Goal: Task Accomplishment & Management: Complete application form

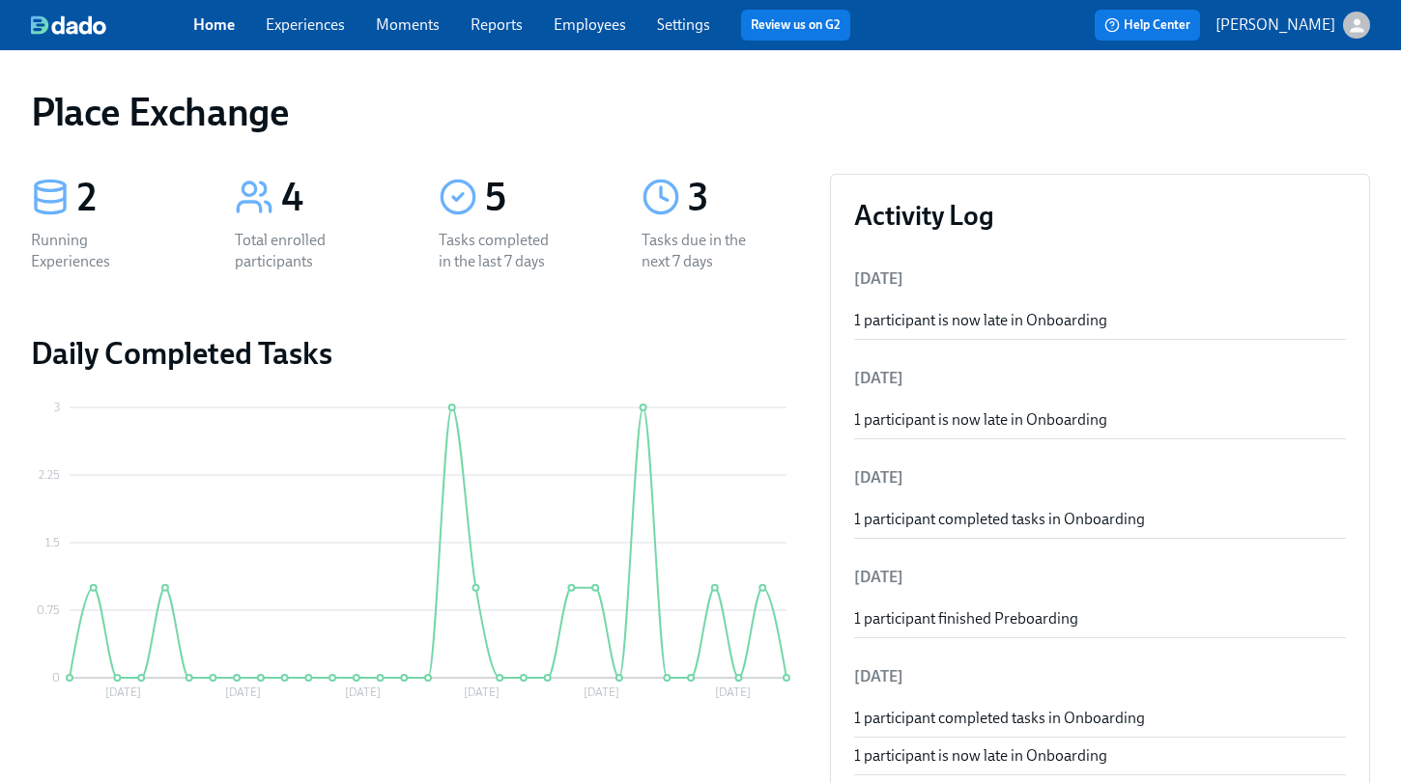
click at [311, 15] on link "Experiences" at bounding box center [305, 24] width 79 height 18
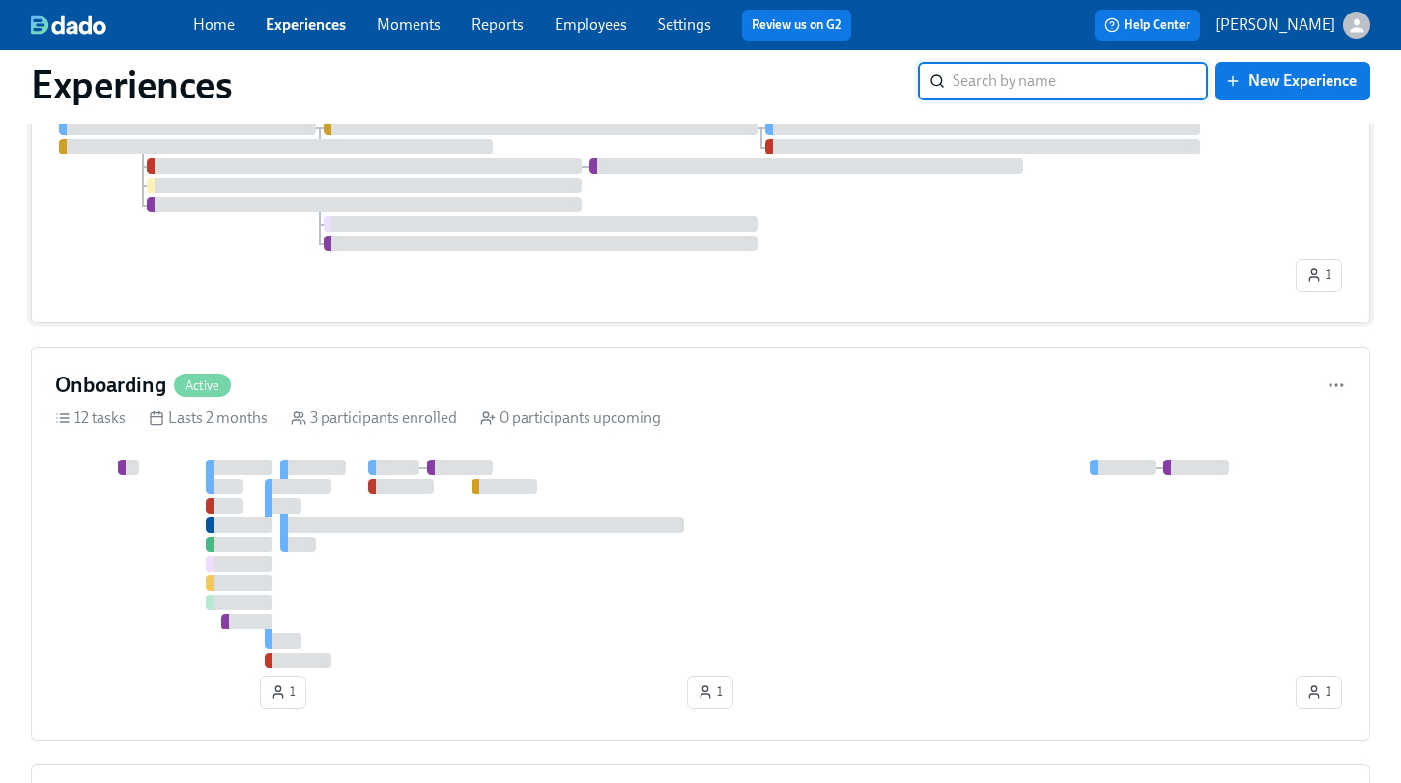
scroll to position [407, 0]
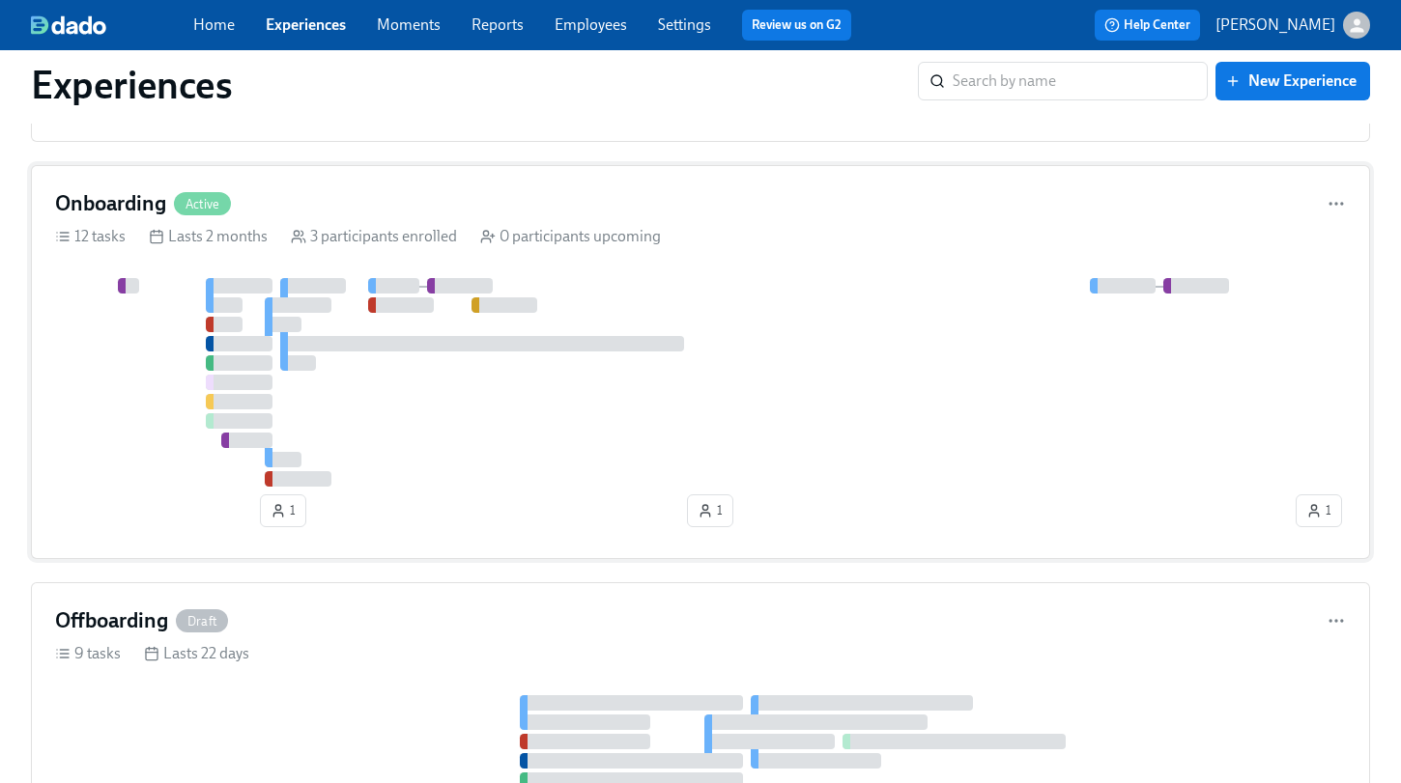
click at [556, 256] on div "Onboarding Active 12 tasks Lasts 2 months 3 participants enrolled 0 participant…" at bounding box center [700, 362] width 1339 height 394
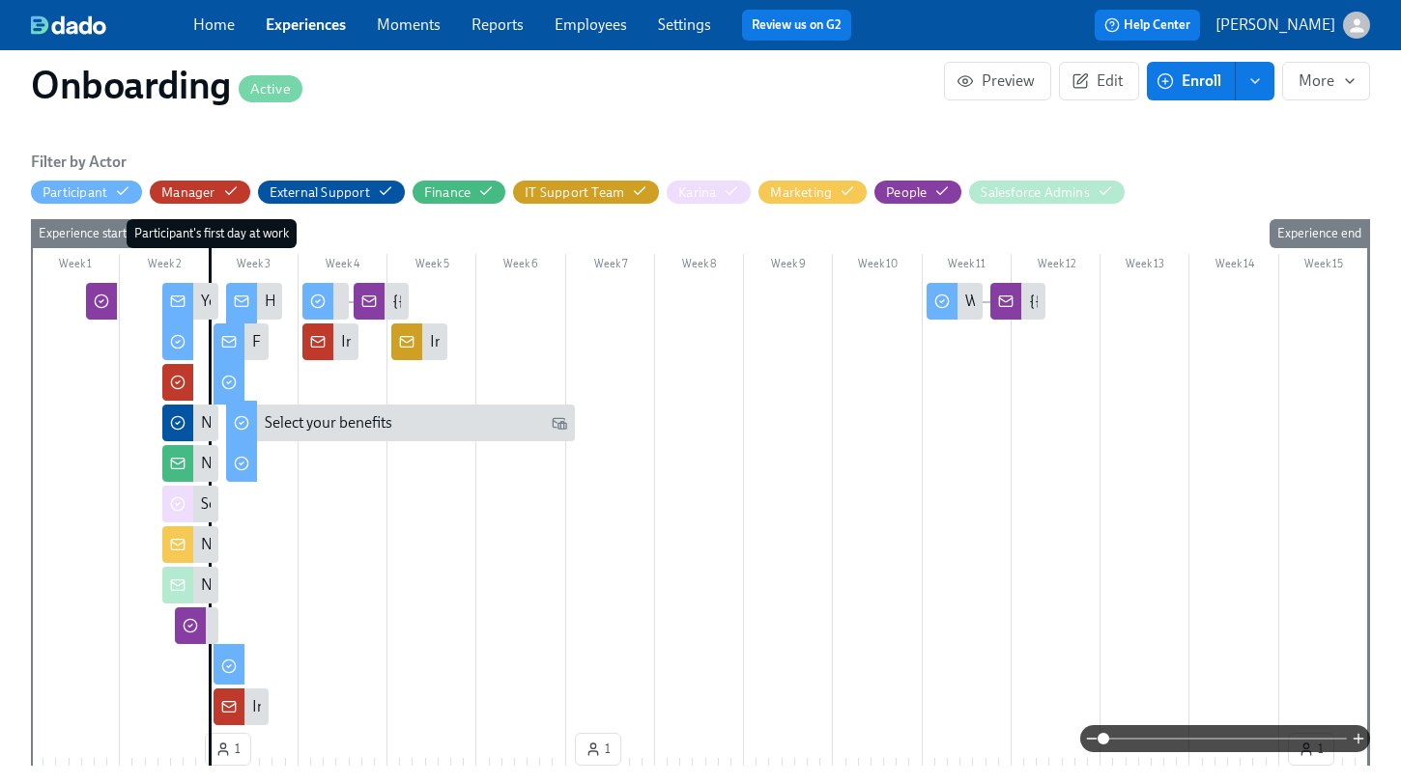
scroll to position [433, 0]
click at [1324, 738] on span at bounding box center [1224, 739] width 243 height 27
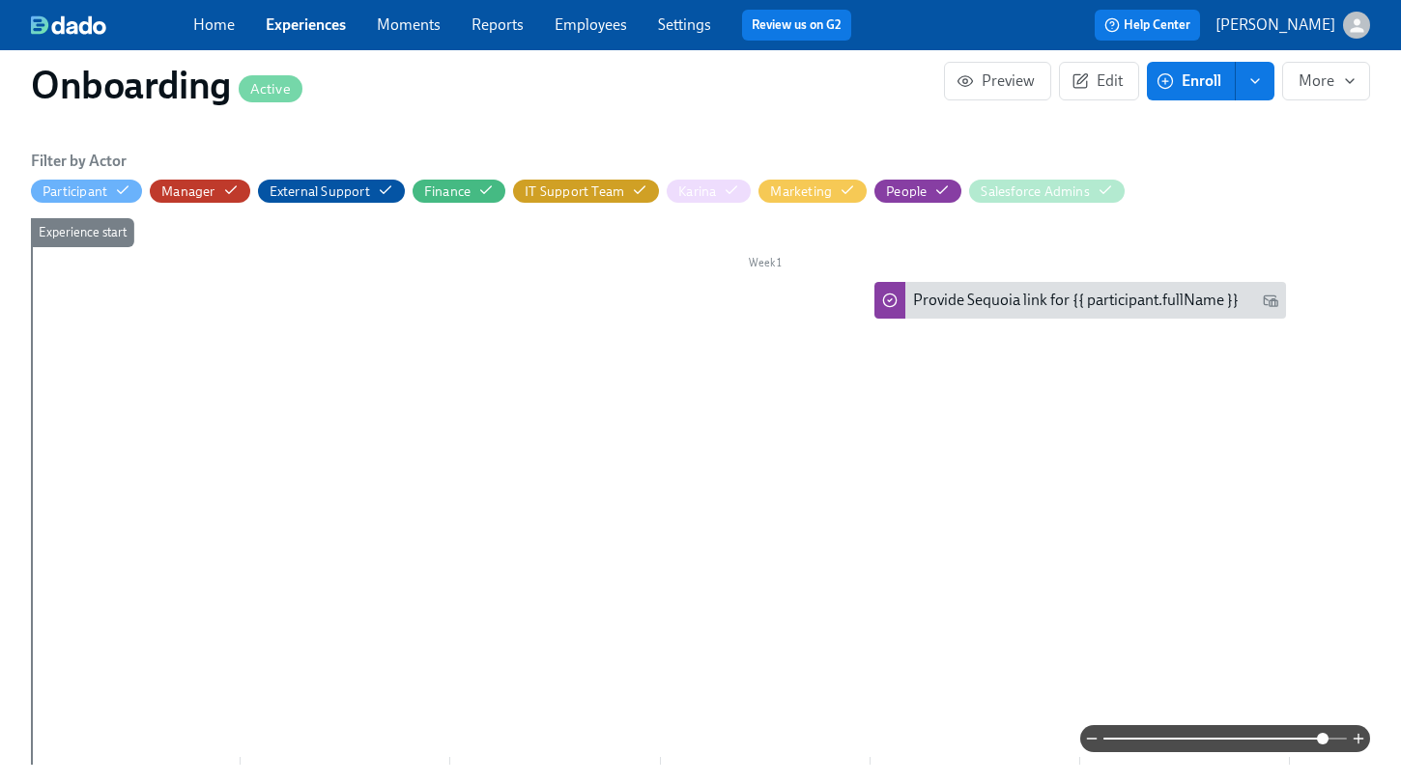
click at [1264, 735] on span at bounding box center [1224, 739] width 243 height 27
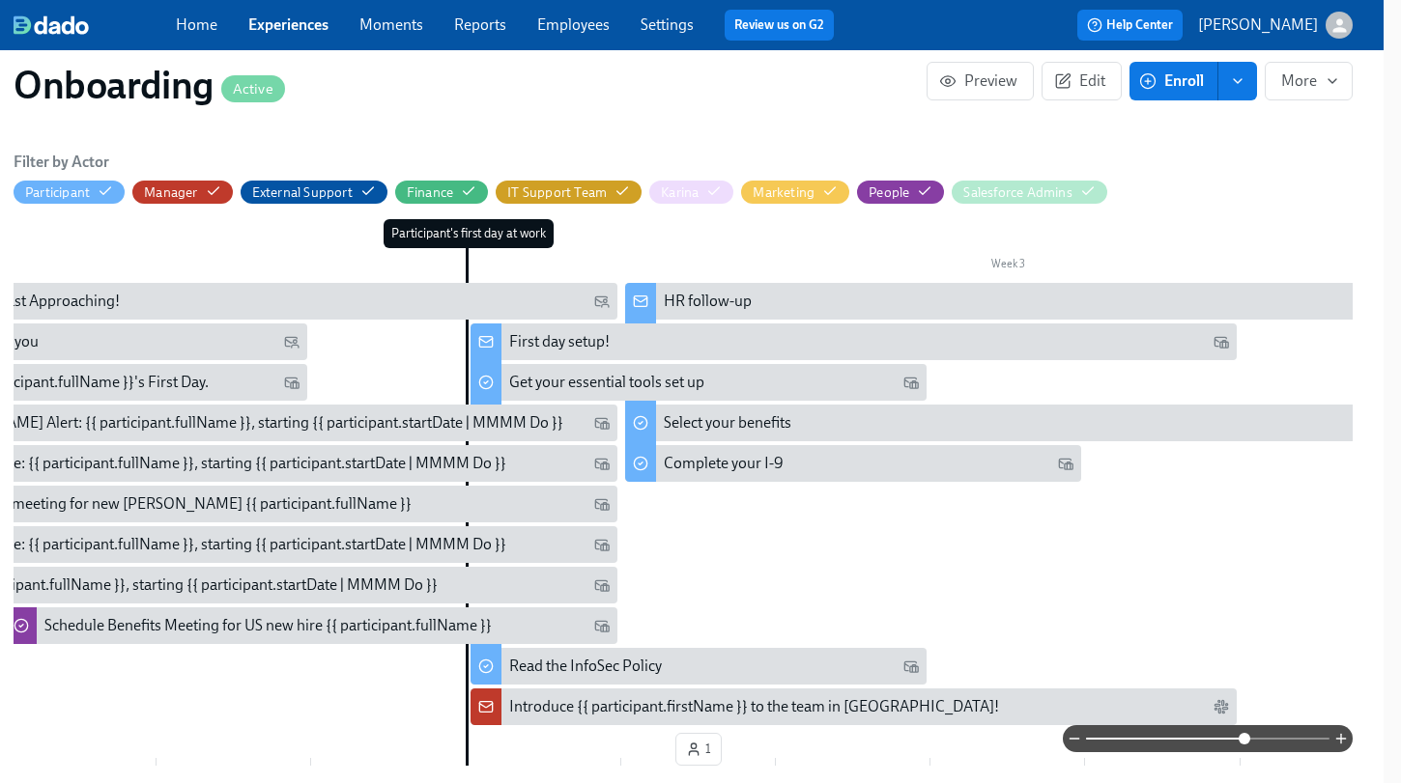
scroll to position [0, 1721]
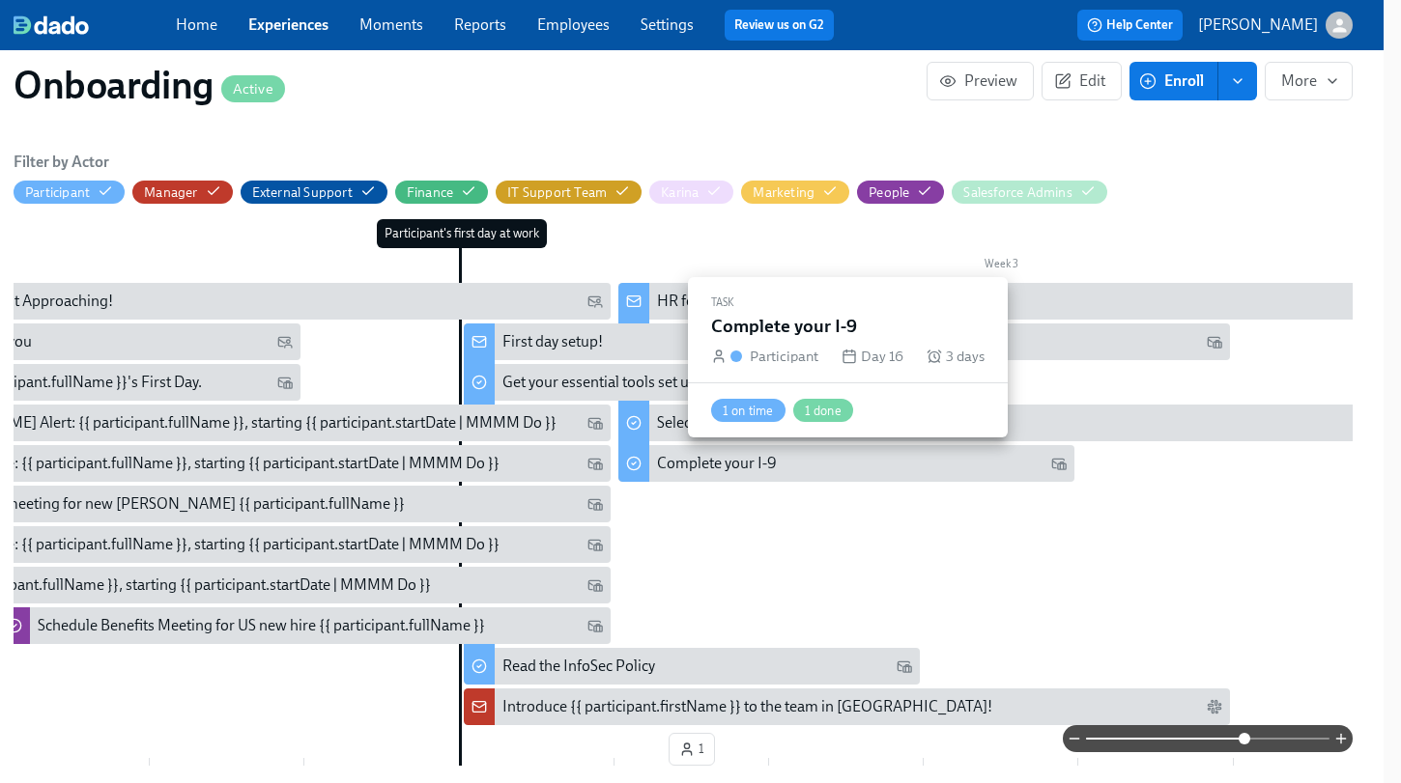
click at [770, 459] on div "Complete your I-9" at bounding box center [717, 463] width 120 height 21
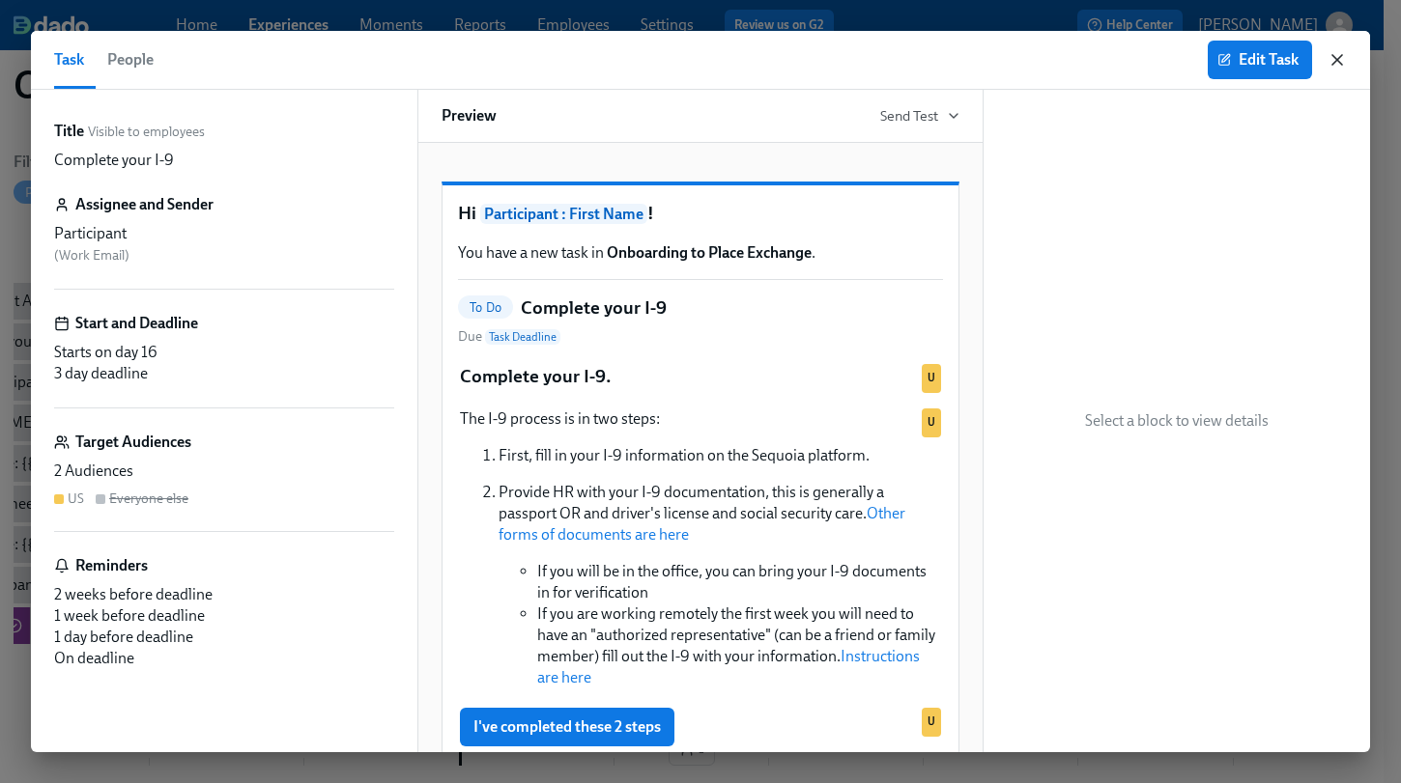
click at [1340, 60] on icon "button" at bounding box center [1336, 59] width 19 height 19
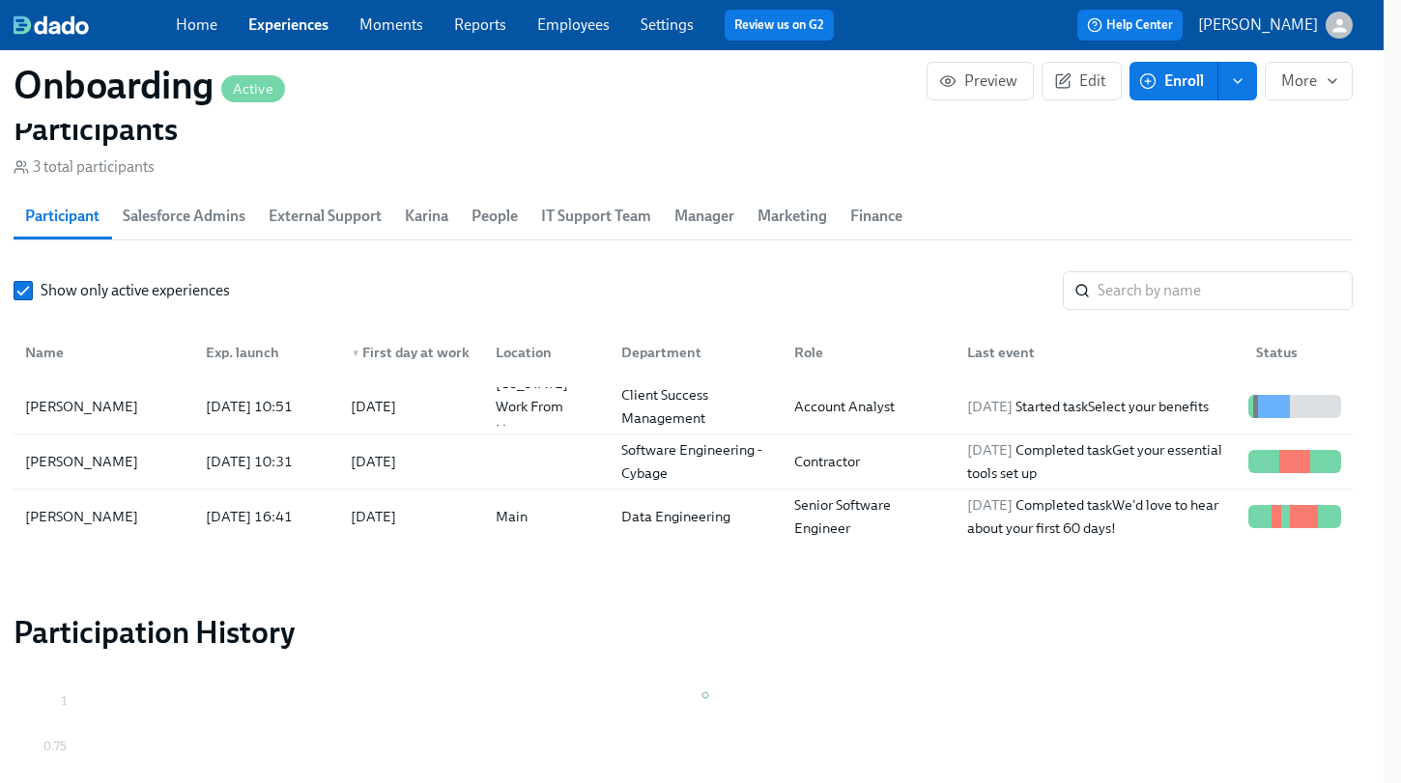
scroll to position [1874, 17]
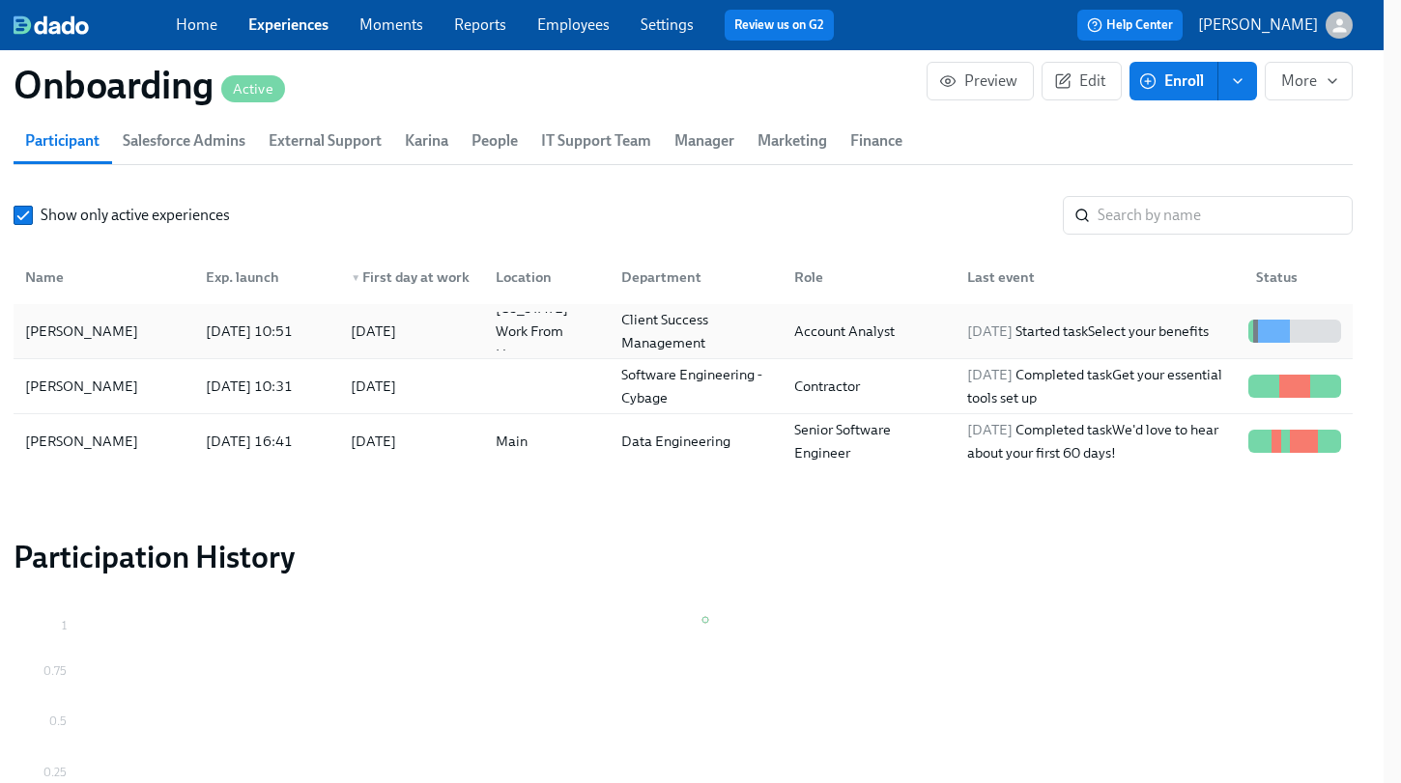
click at [87, 332] on div "[PERSON_NAME]" at bounding box center [81, 331] width 128 height 23
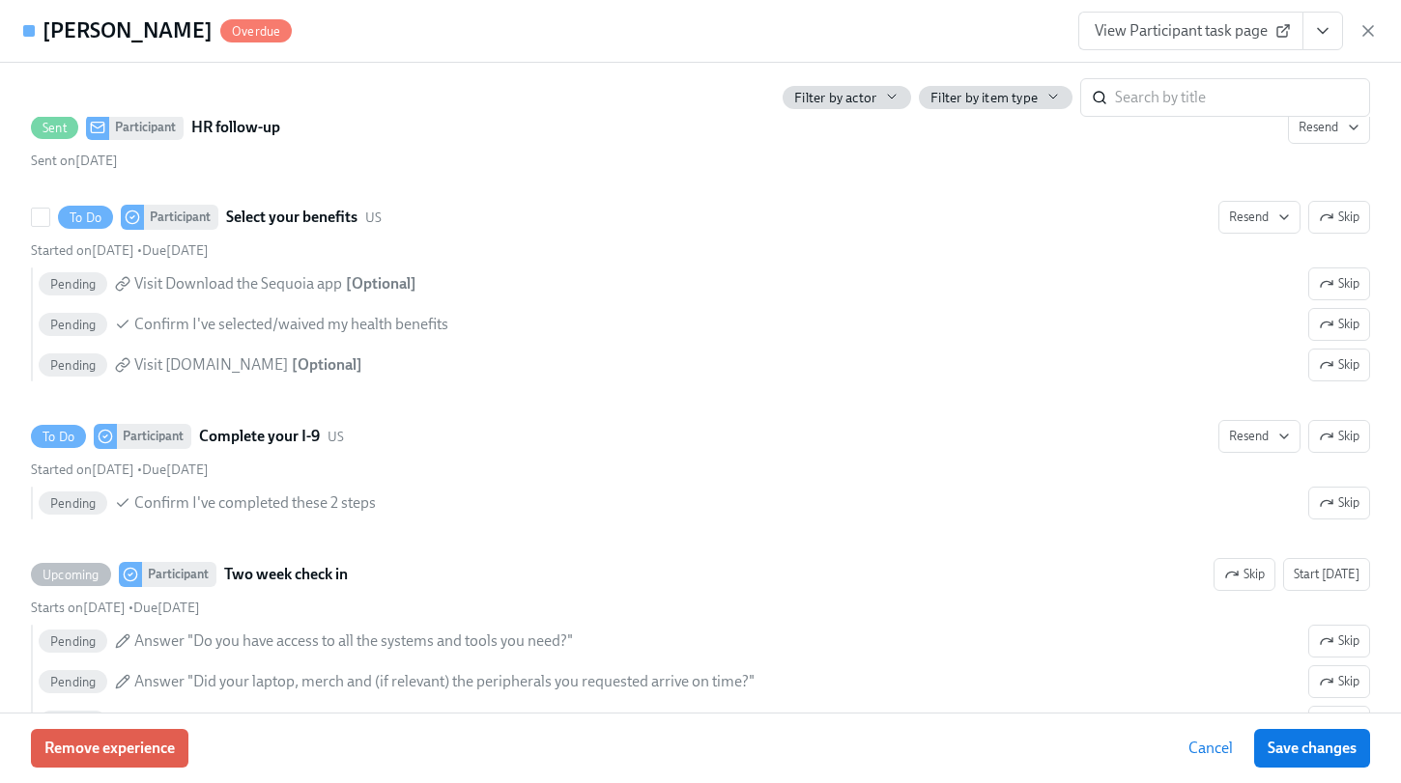
scroll to position [2610, 0]
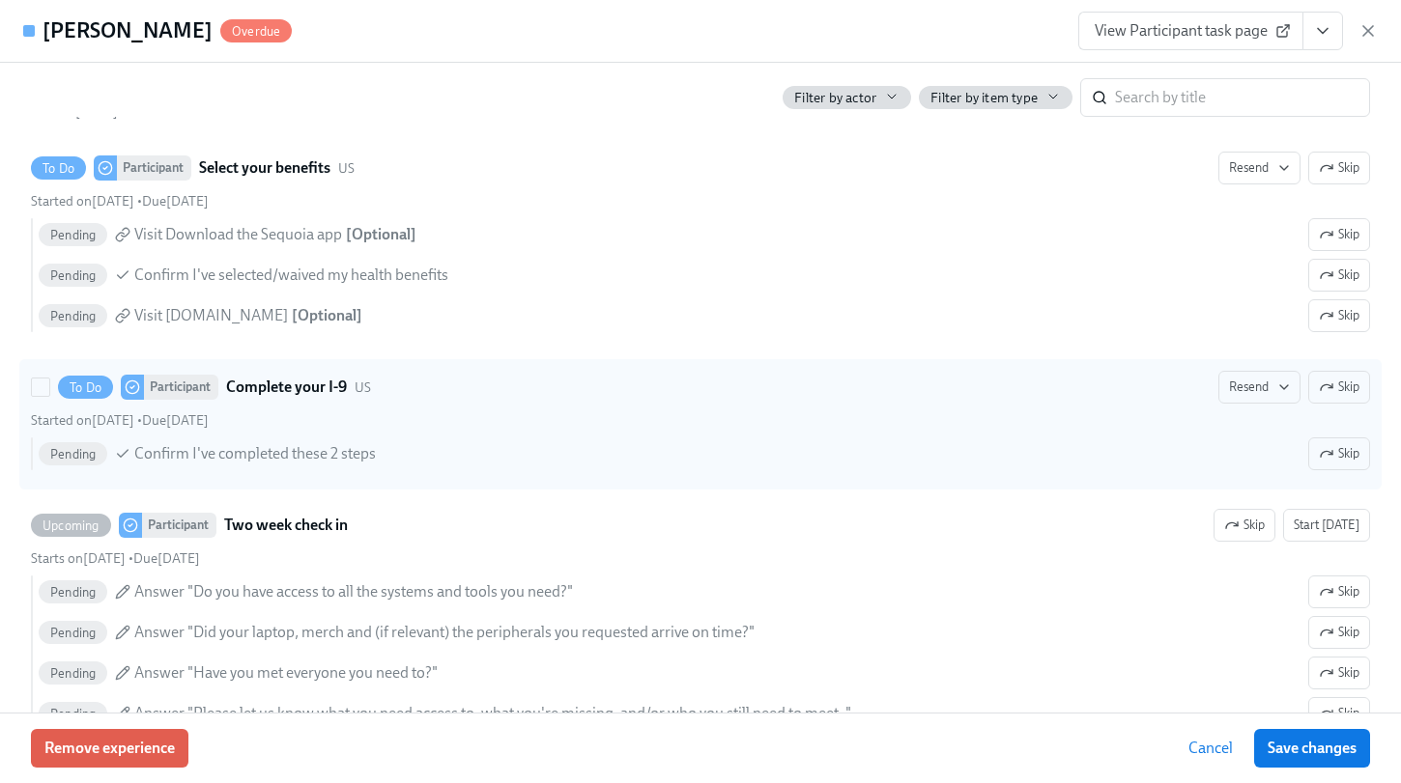
click at [311, 399] on strong "Complete your I-9" at bounding box center [286, 387] width 121 height 23
click at [49, 396] on input "To Do Participant Complete your I-9 US Resend Skip Started on [DATE] • Due [DAT…" at bounding box center [40, 387] width 17 height 17
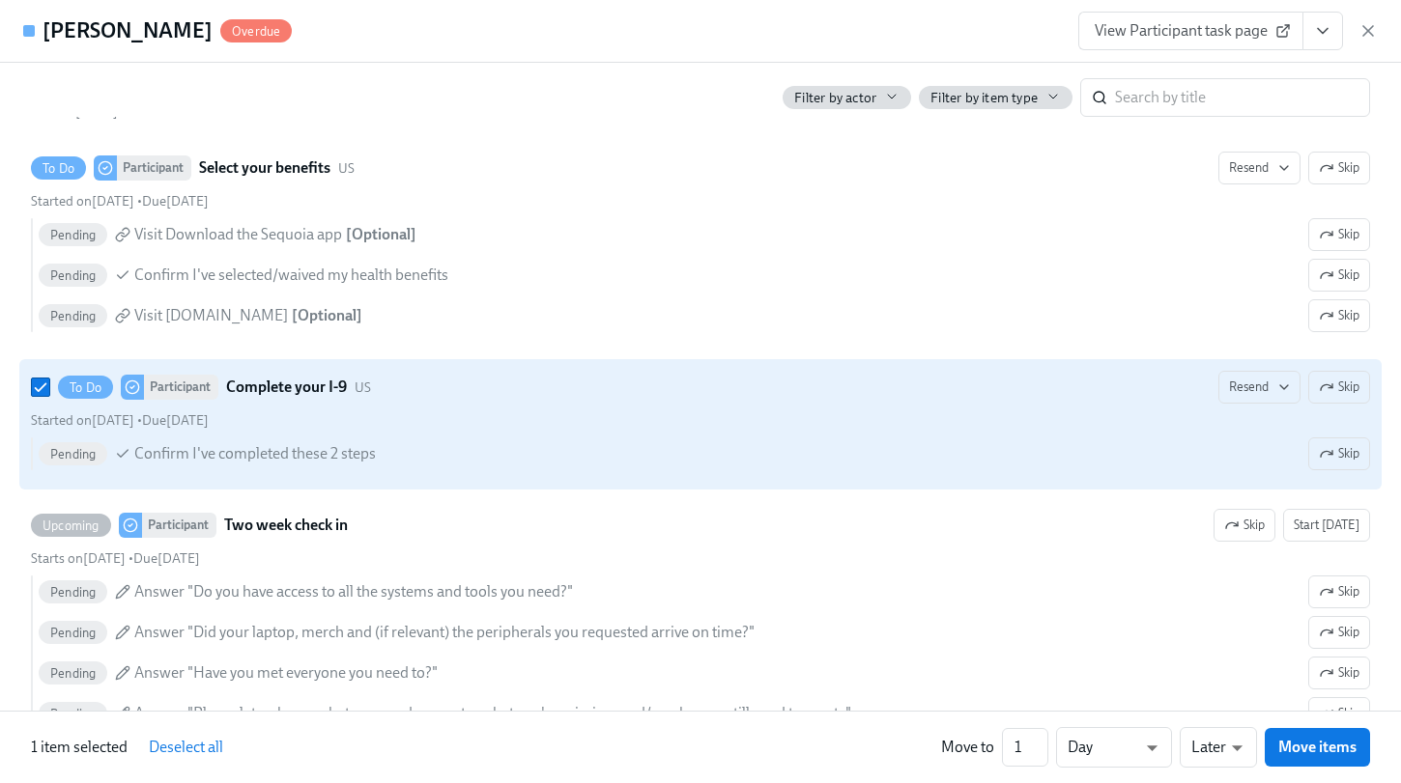
click at [311, 399] on strong "Complete your I-9" at bounding box center [286, 387] width 121 height 23
click at [49, 396] on input "To Do Participant Complete your I-9 US Resend Skip Started on [DATE] • Due [DAT…" at bounding box center [40, 387] width 17 height 17
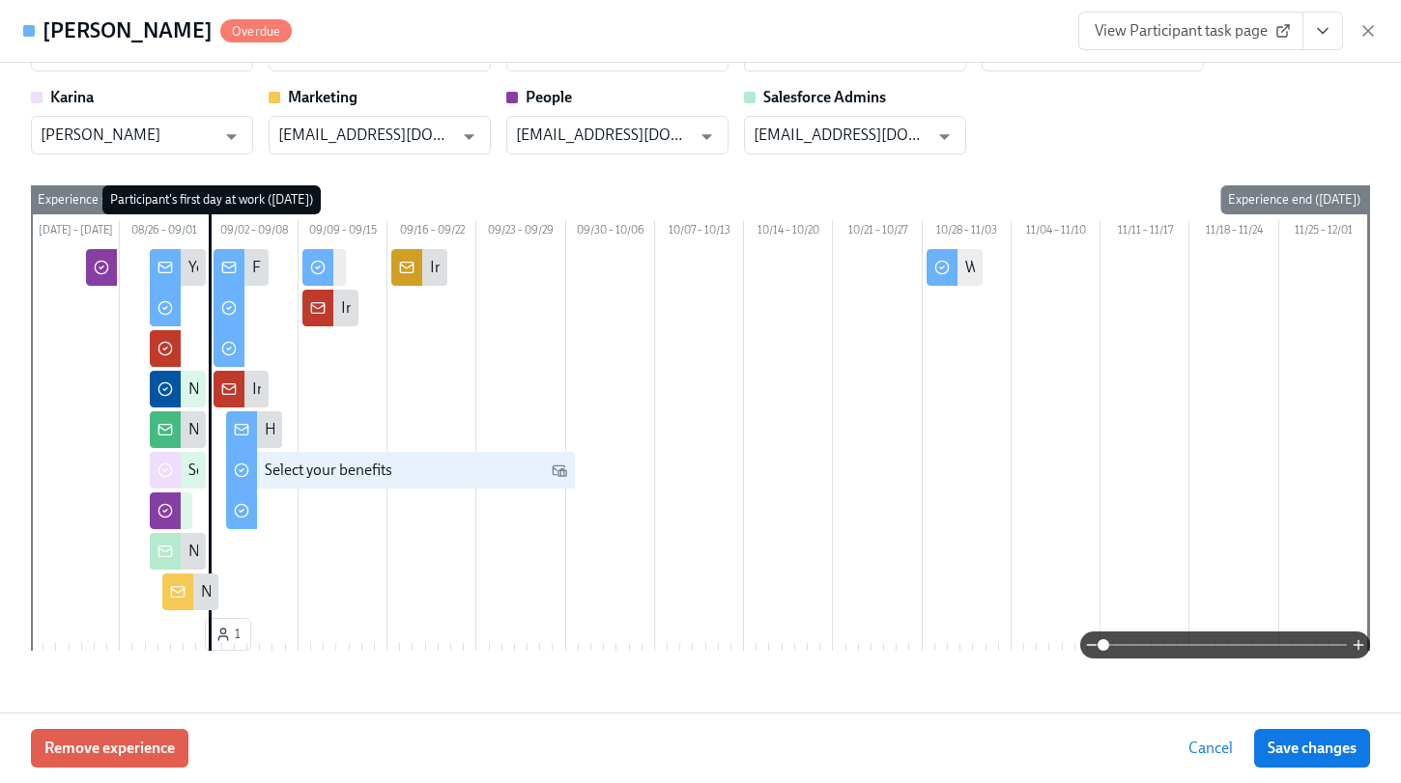
scroll to position [75, 0]
click at [1200, 642] on span at bounding box center [1224, 645] width 243 height 27
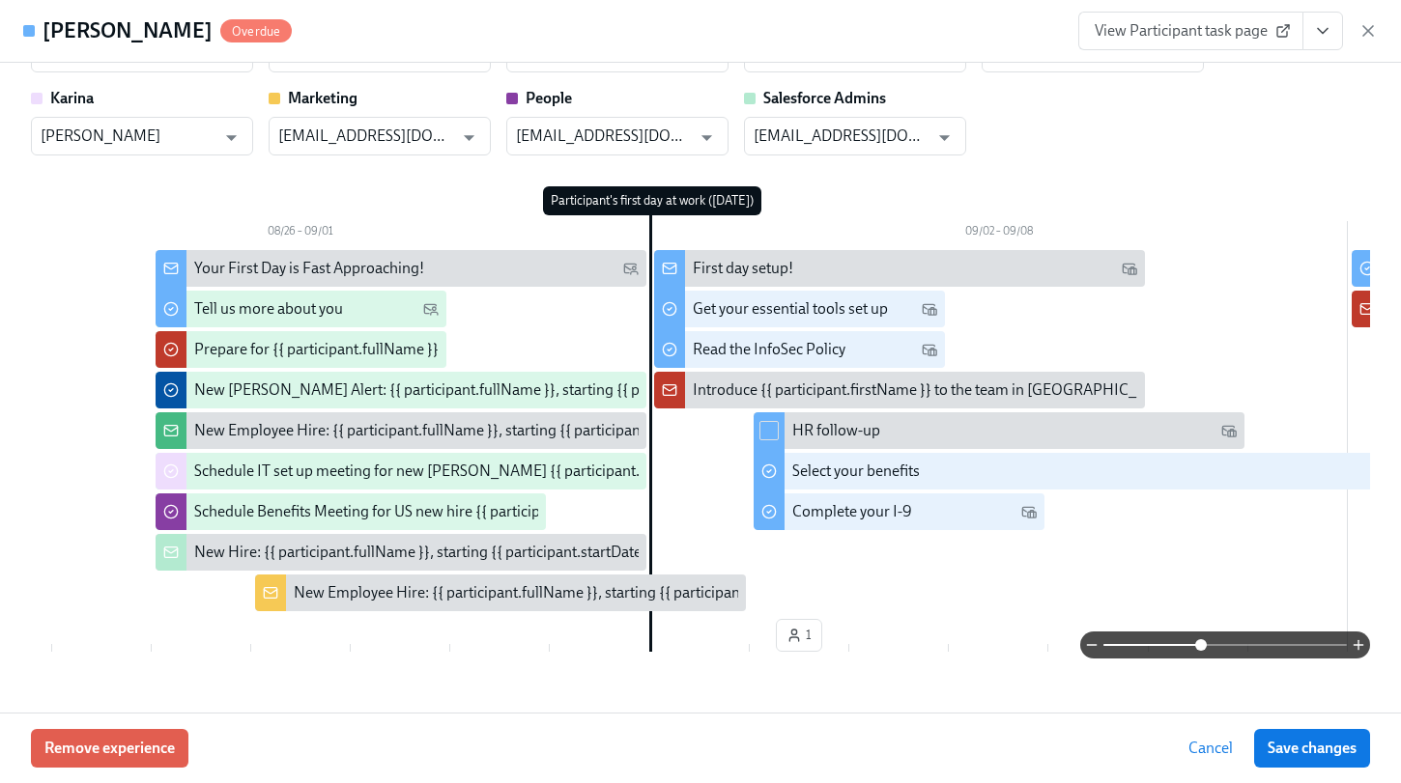
scroll to position [0, 810]
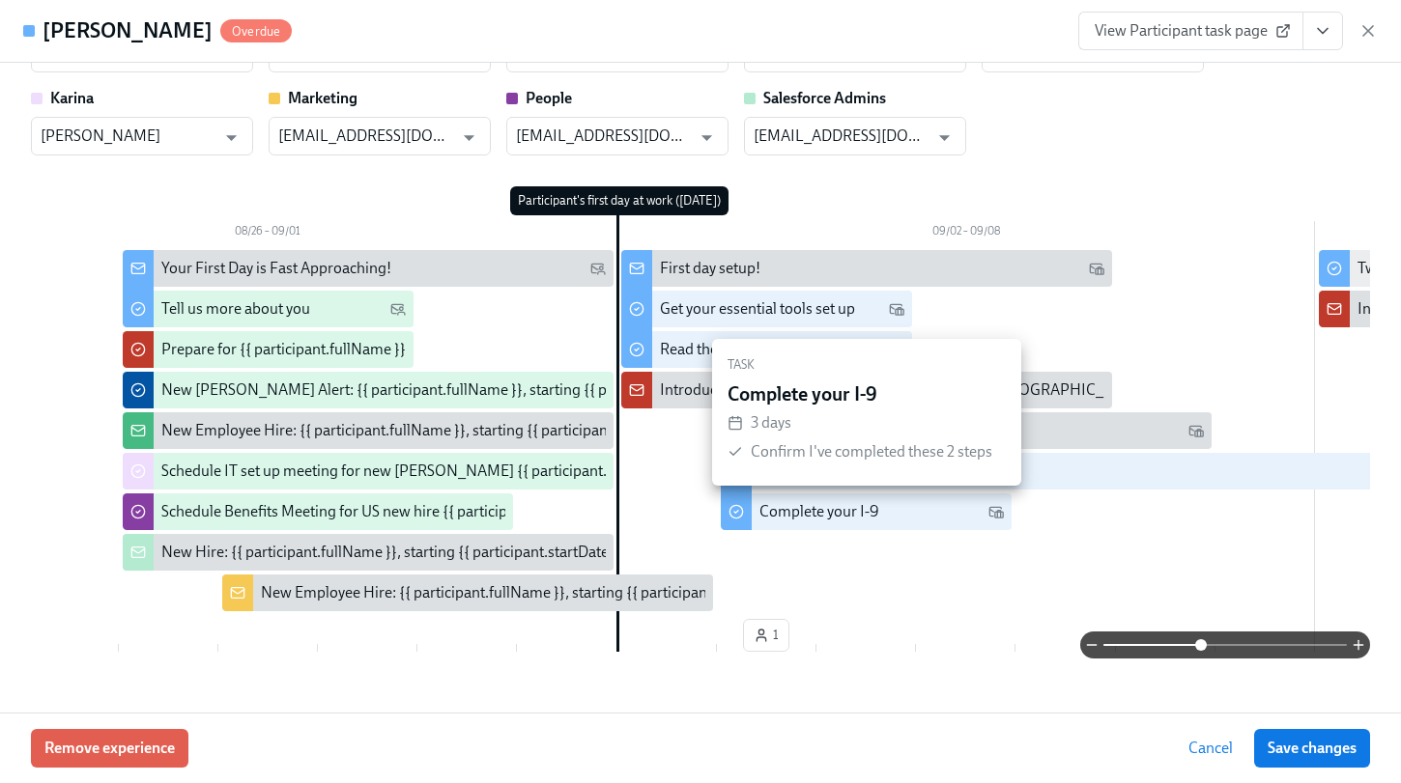
click at [904, 508] on div "Complete your I-9" at bounding box center [881, 511] width 245 height 21
click at [850, 511] on div "Complete your I-9" at bounding box center [819, 511] width 120 height 21
click at [997, 507] on icon at bounding box center [997, 512] width 14 height 11
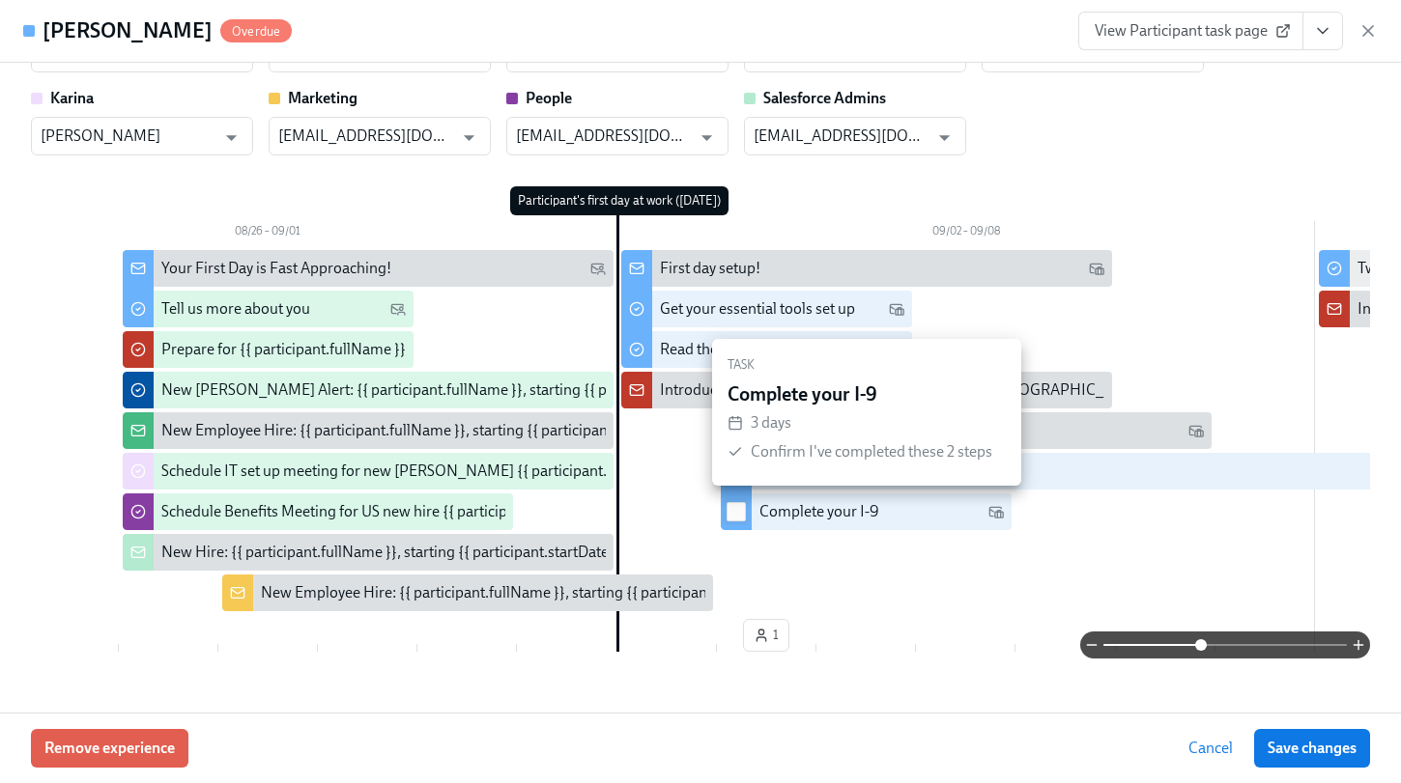
click at [744, 513] on input "checkbox" at bounding box center [735, 511] width 17 height 17
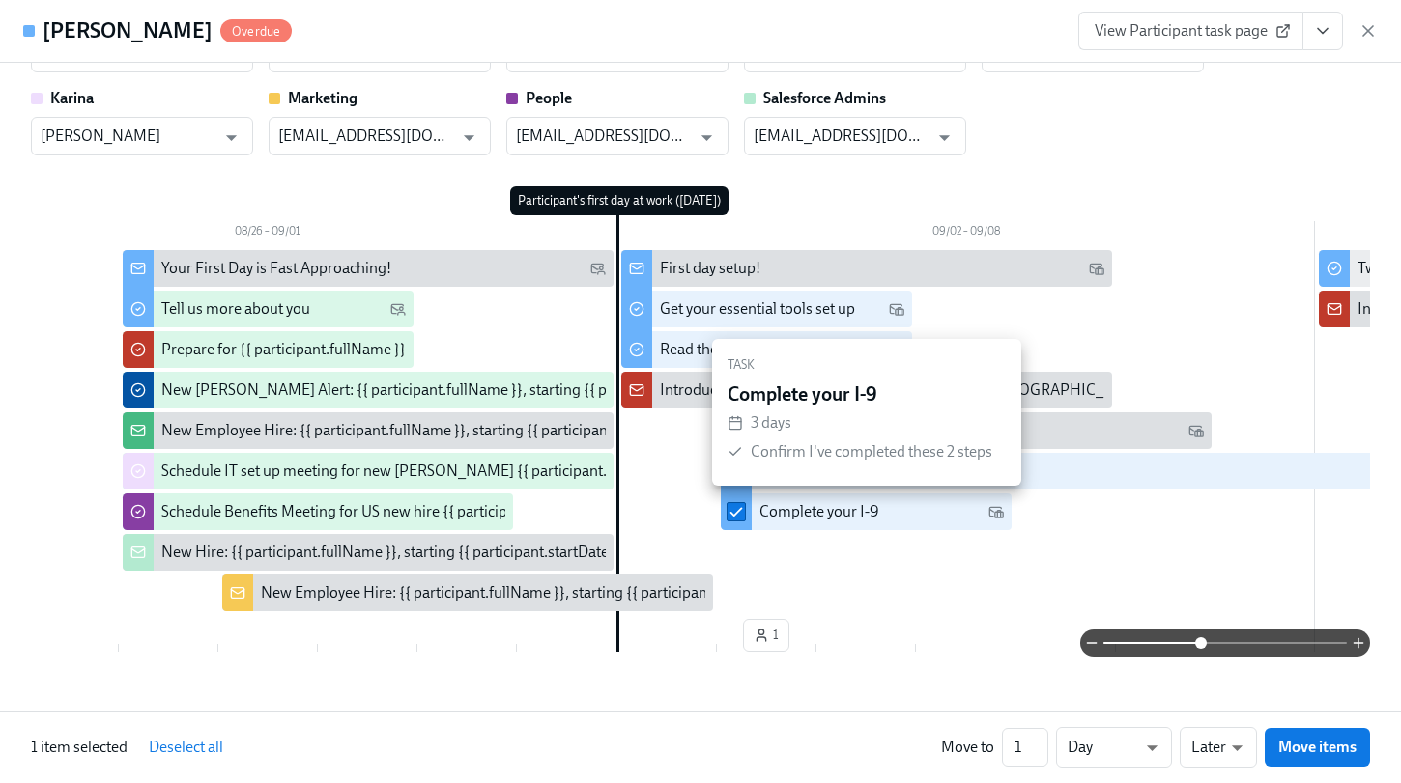
click at [744, 513] on input "checkbox" at bounding box center [735, 511] width 17 height 17
checkbox input "false"
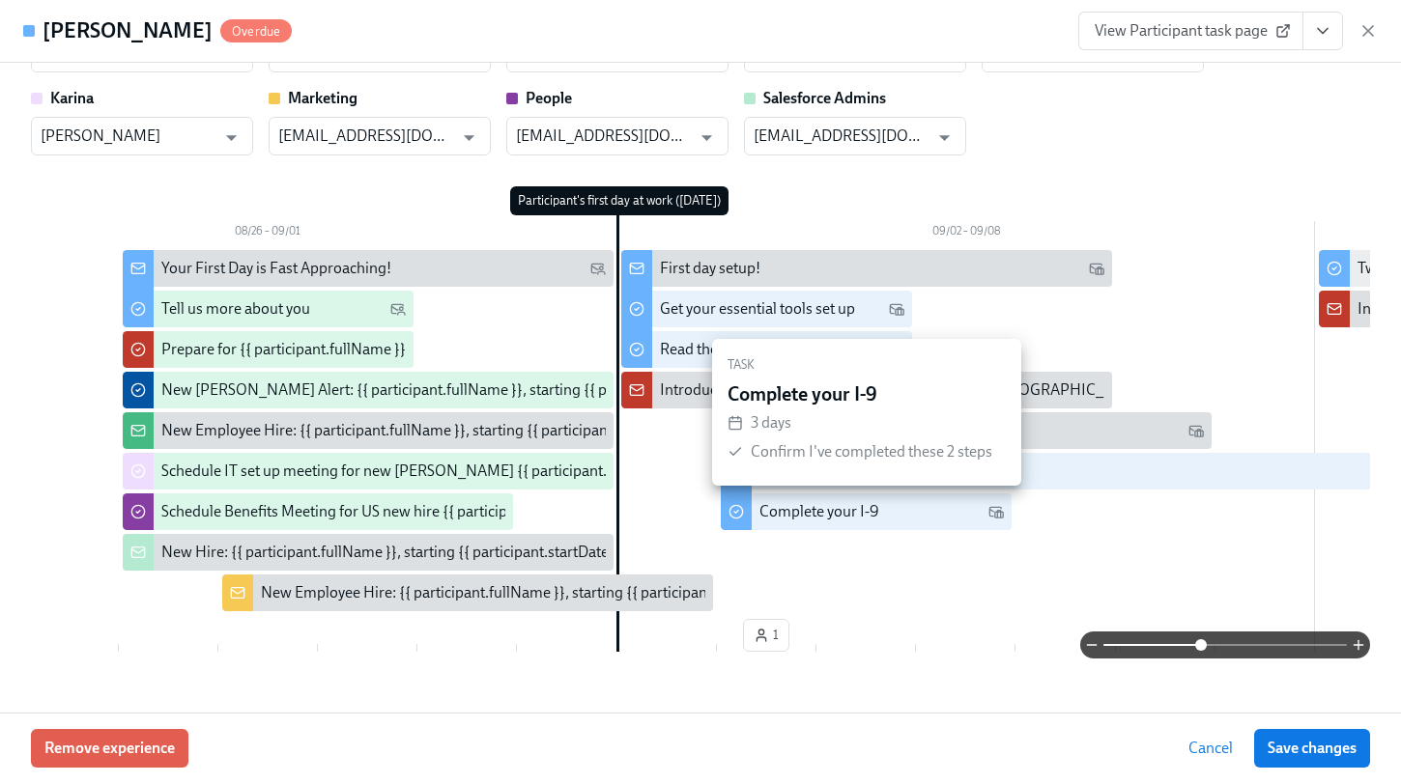
click at [824, 512] on div "Complete your I-9" at bounding box center [819, 511] width 120 height 21
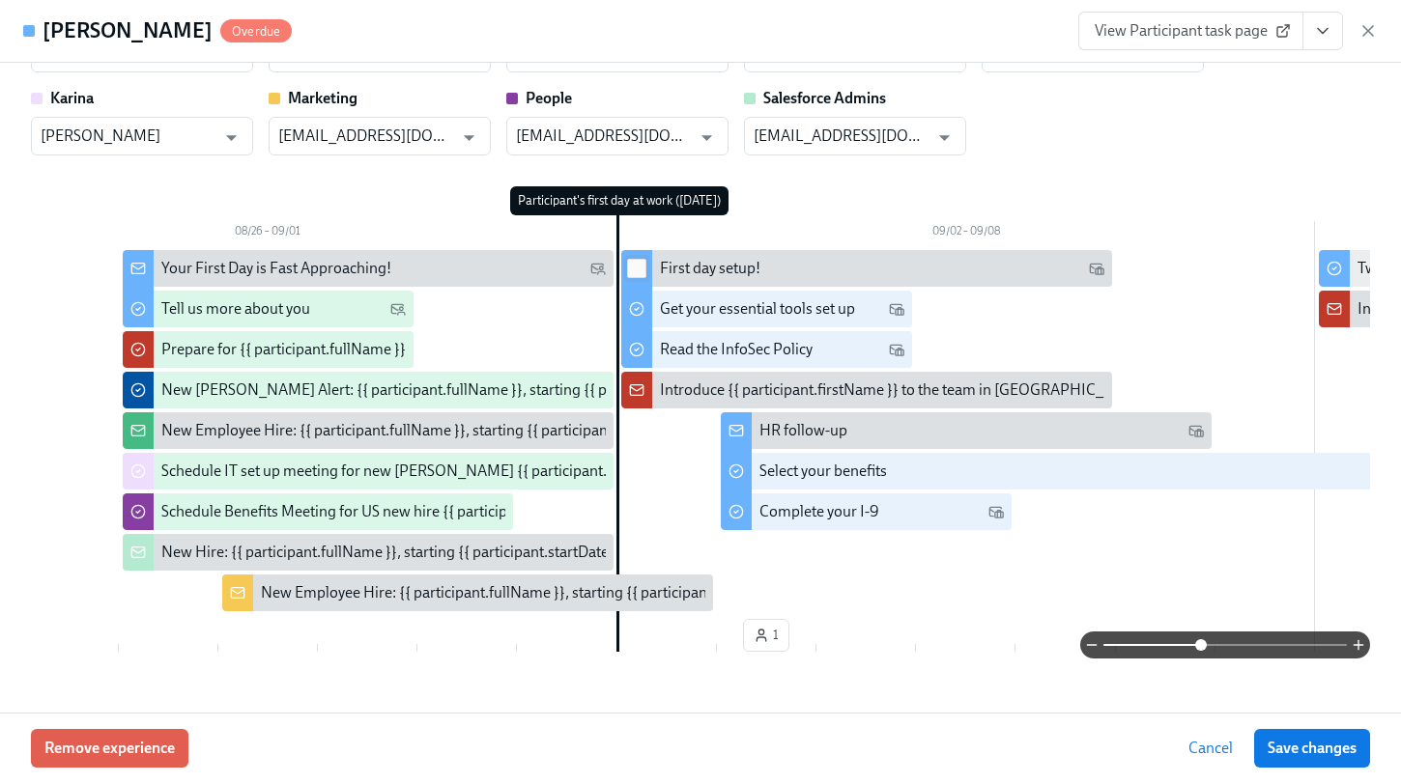
click at [639, 264] on input "checkbox" at bounding box center [636, 268] width 17 height 17
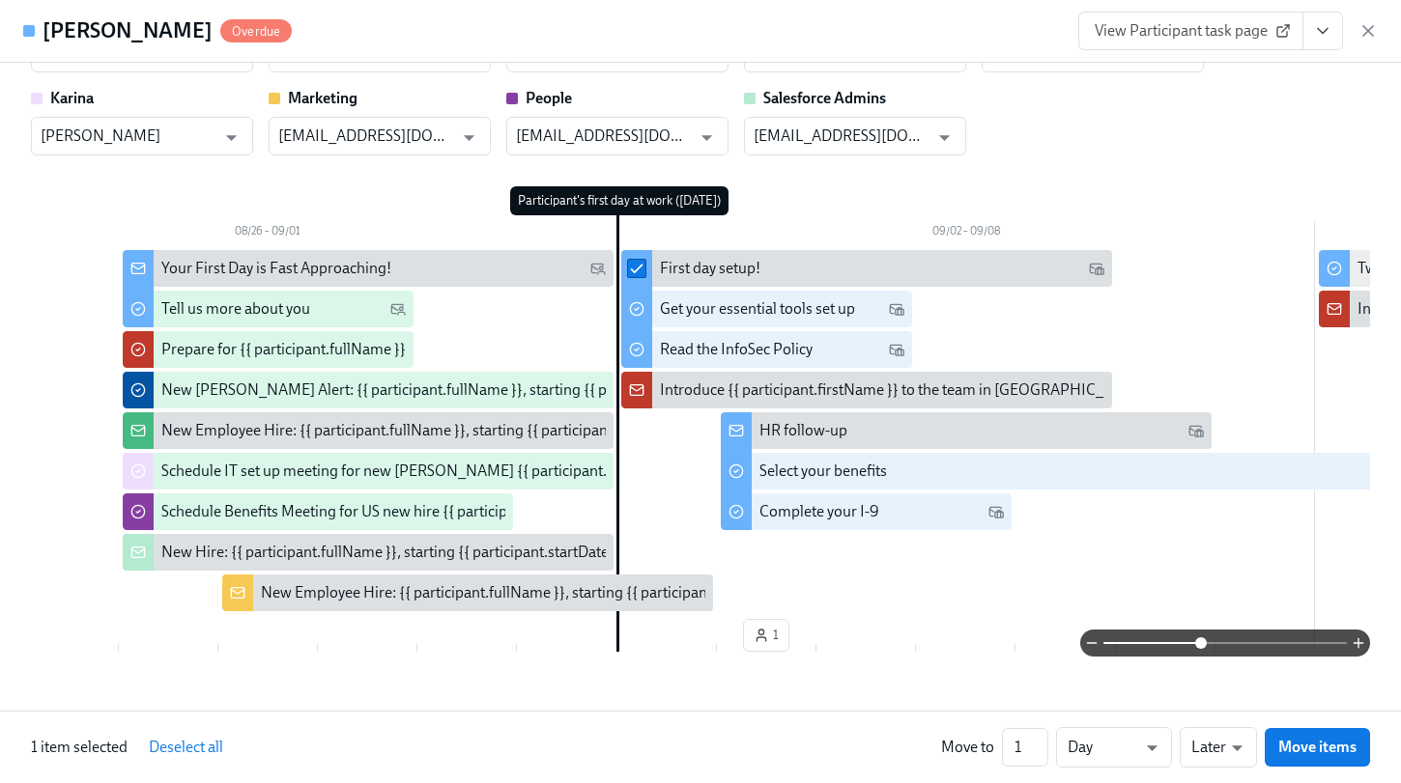
click at [639, 264] on input "checkbox" at bounding box center [636, 268] width 17 height 17
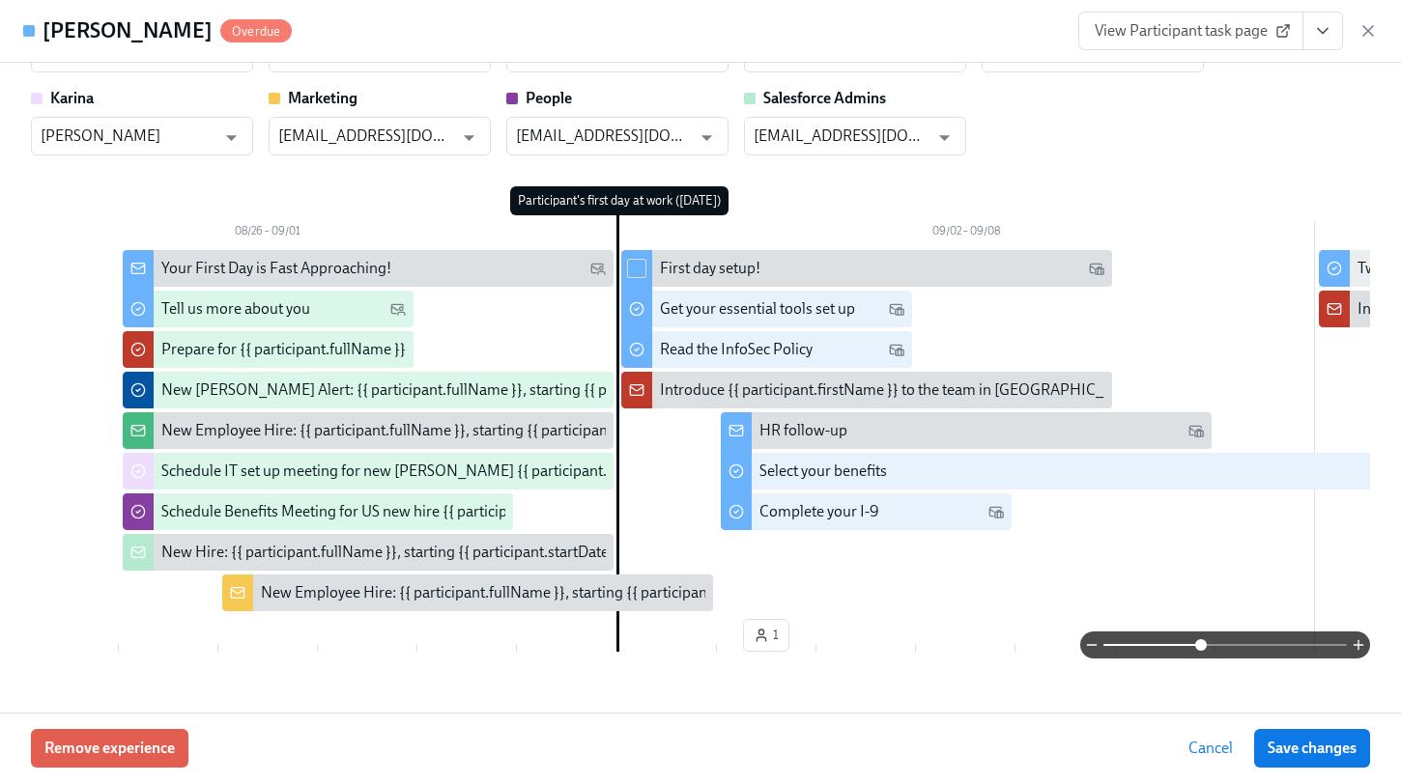
click at [639, 264] on input "checkbox" at bounding box center [636, 268] width 17 height 17
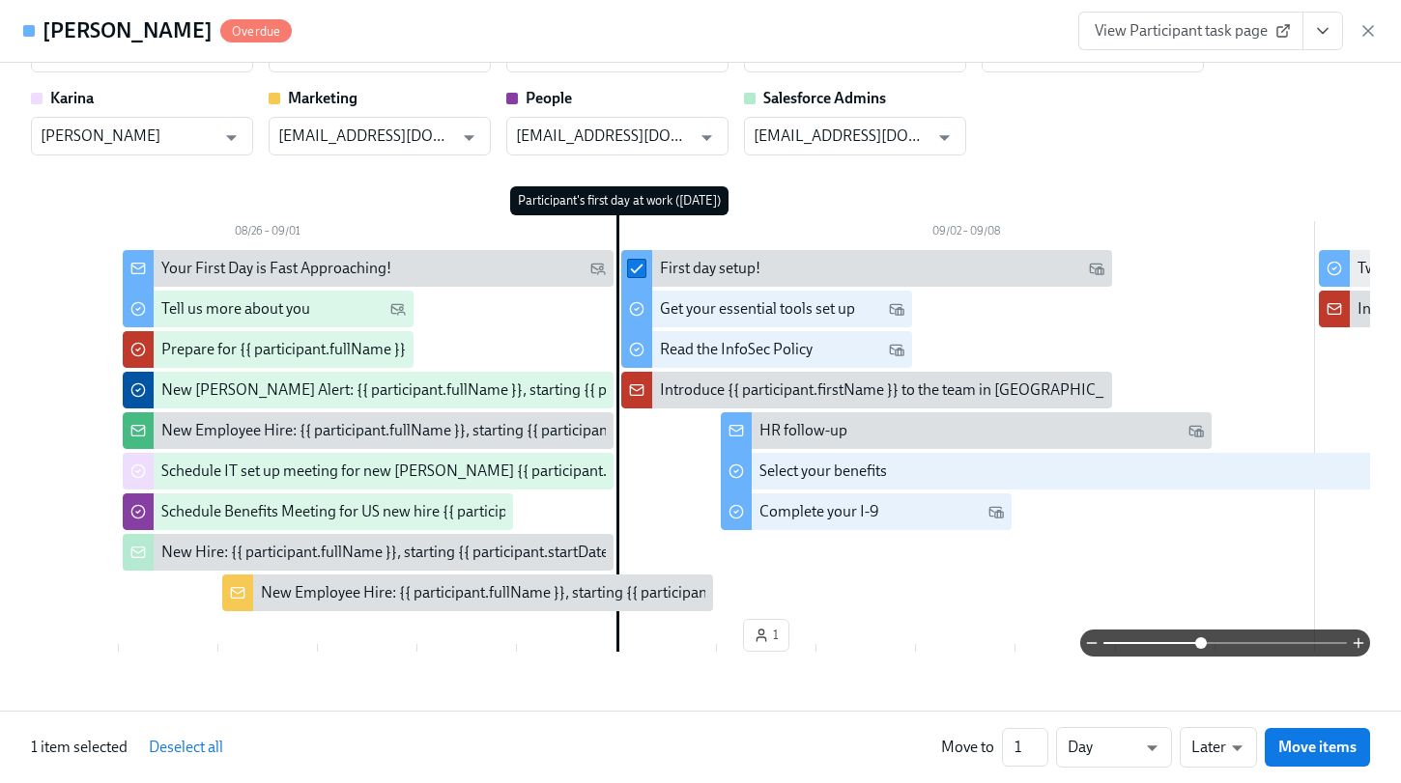
click at [639, 264] on input "checkbox" at bounding box center [636, 268] width 17 height 17
checkbox input "false"
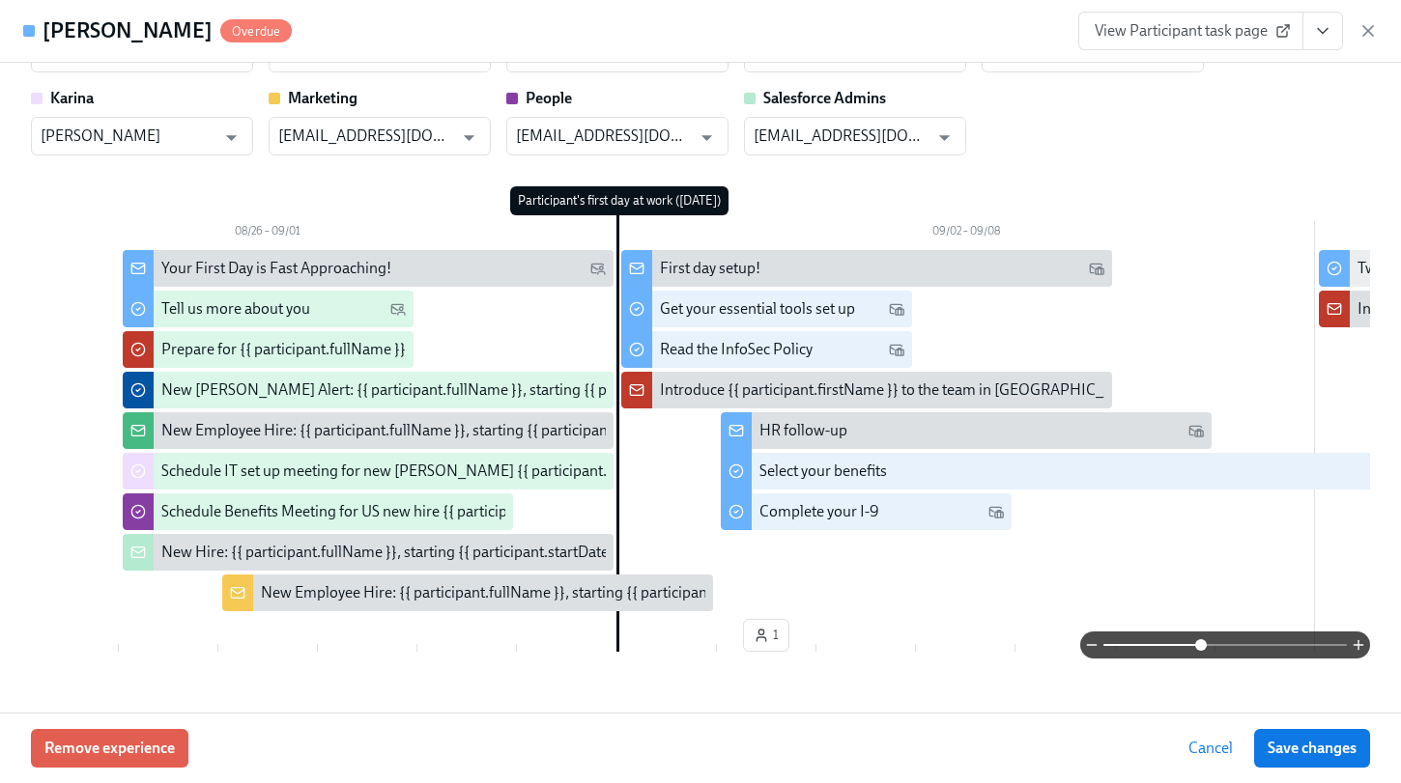
scroll to position [0, 0]
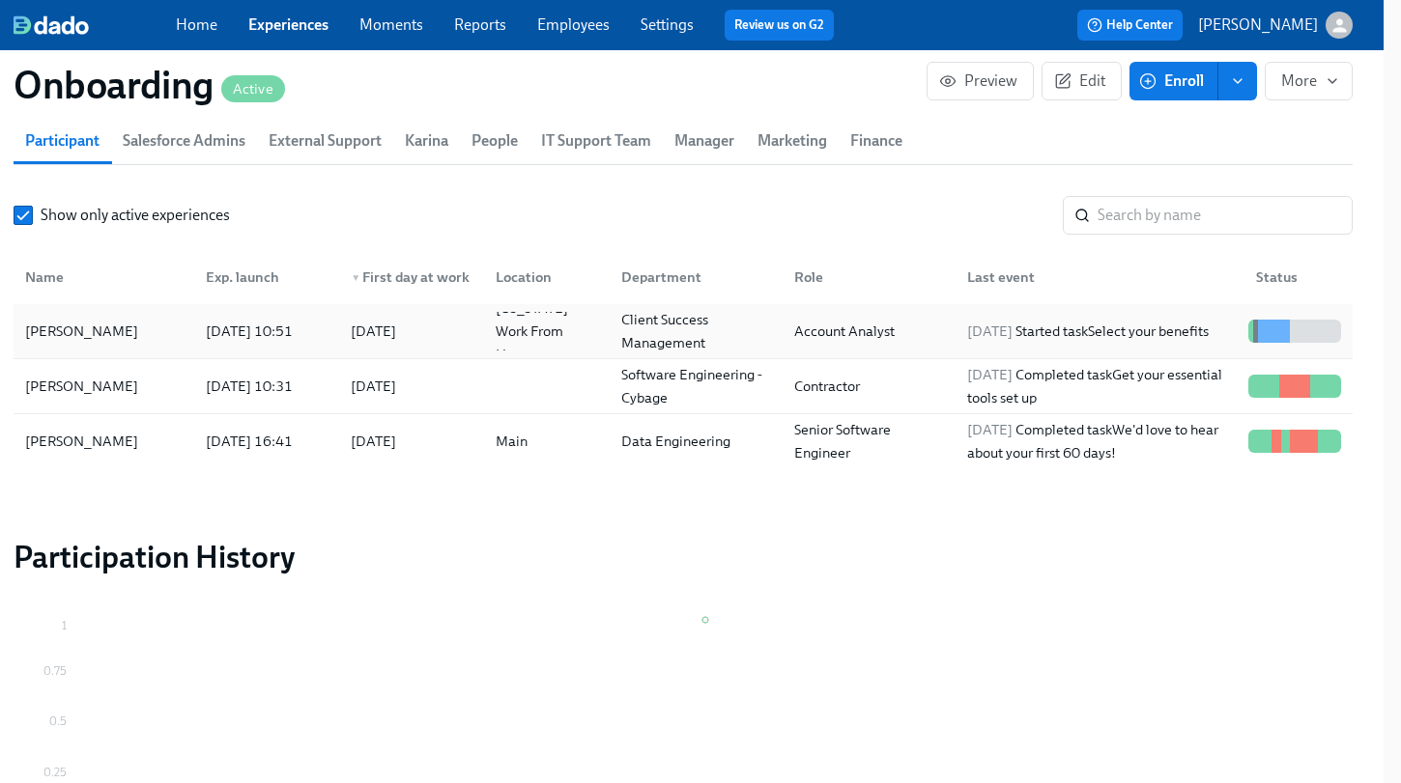
click at [1129, 327] on div "[DATE] Started task Select your benefits" at bounding box center [1087, 331] width 257 height 23
click at [273, 23] on link "Experiences" at bounding box center [288, 24] width 80 height 18
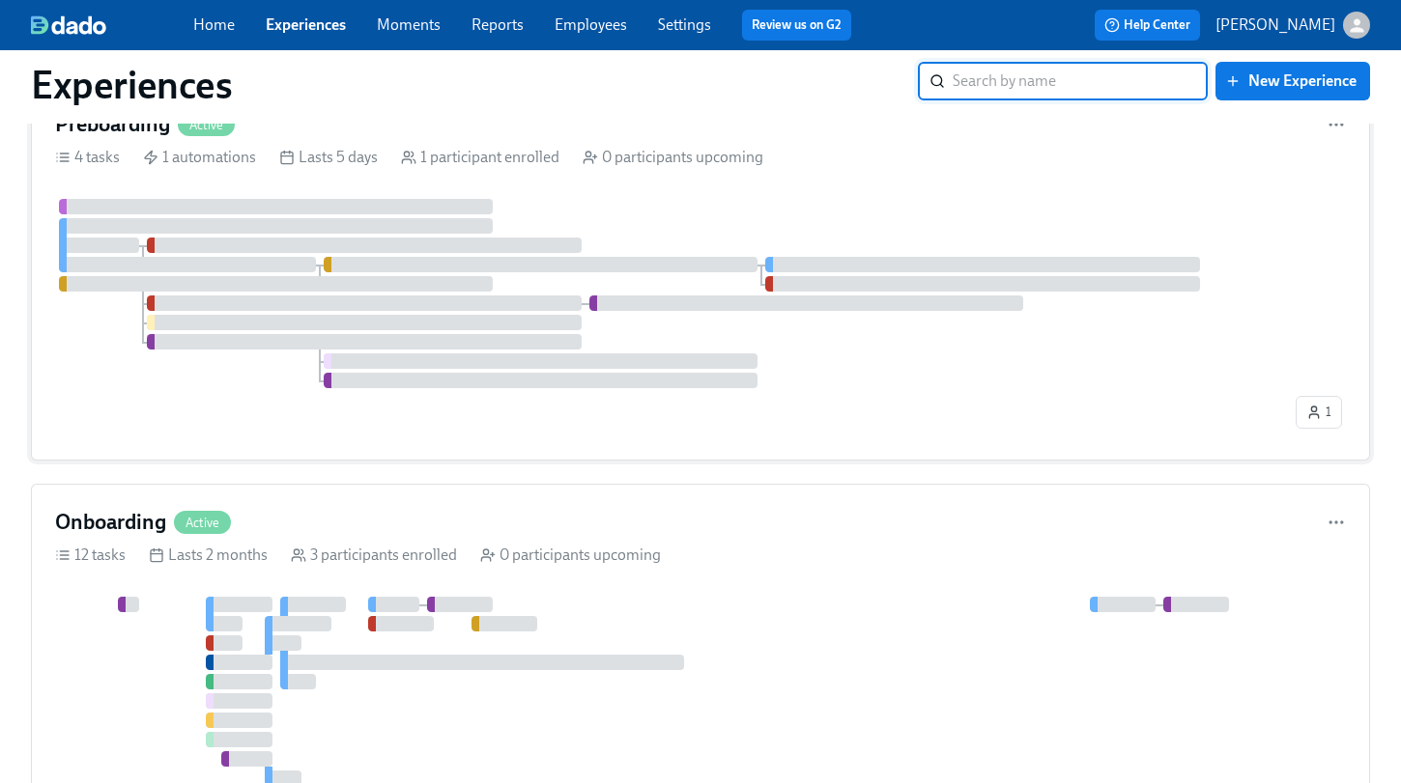
scroll to position [271, 0]
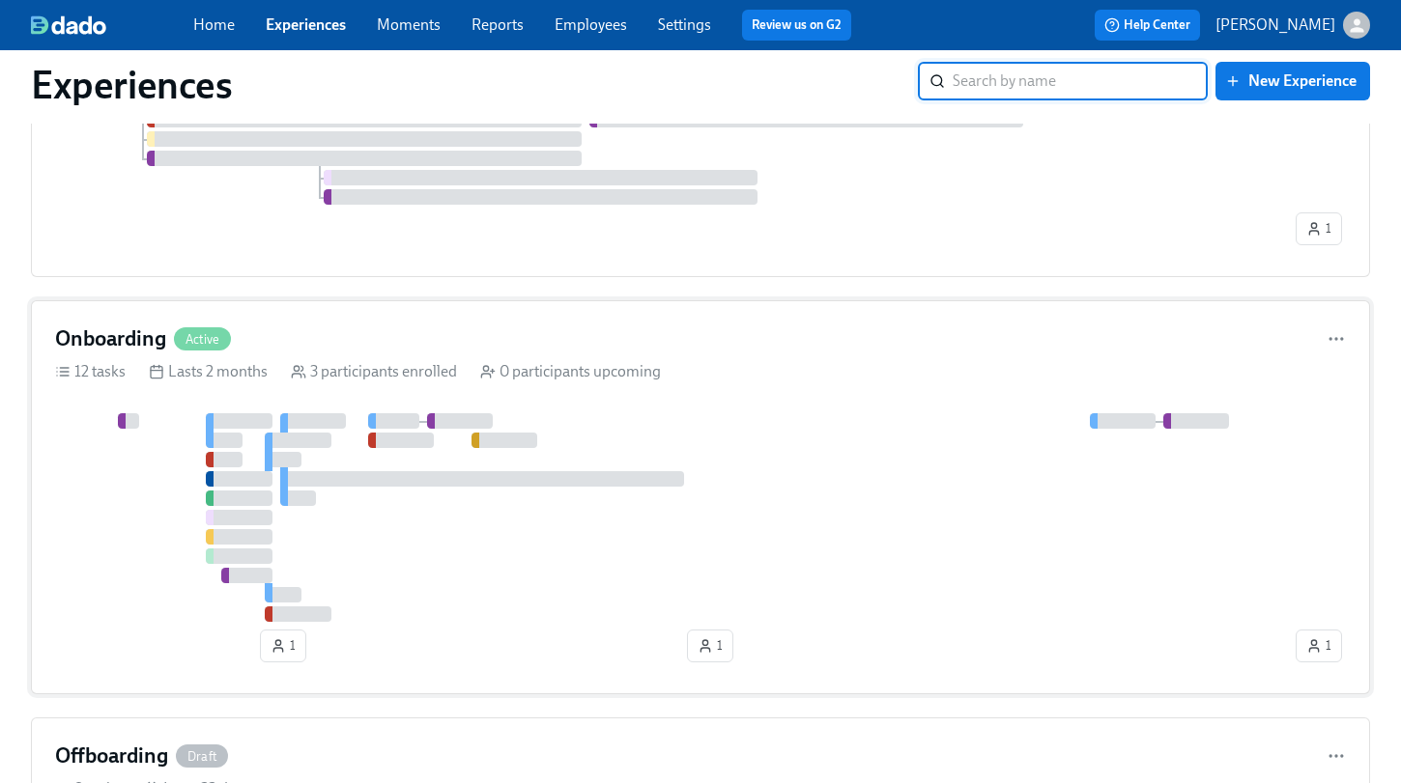
click at [709, 422] on div at bounding box center [673, 517] width 1237 height 209
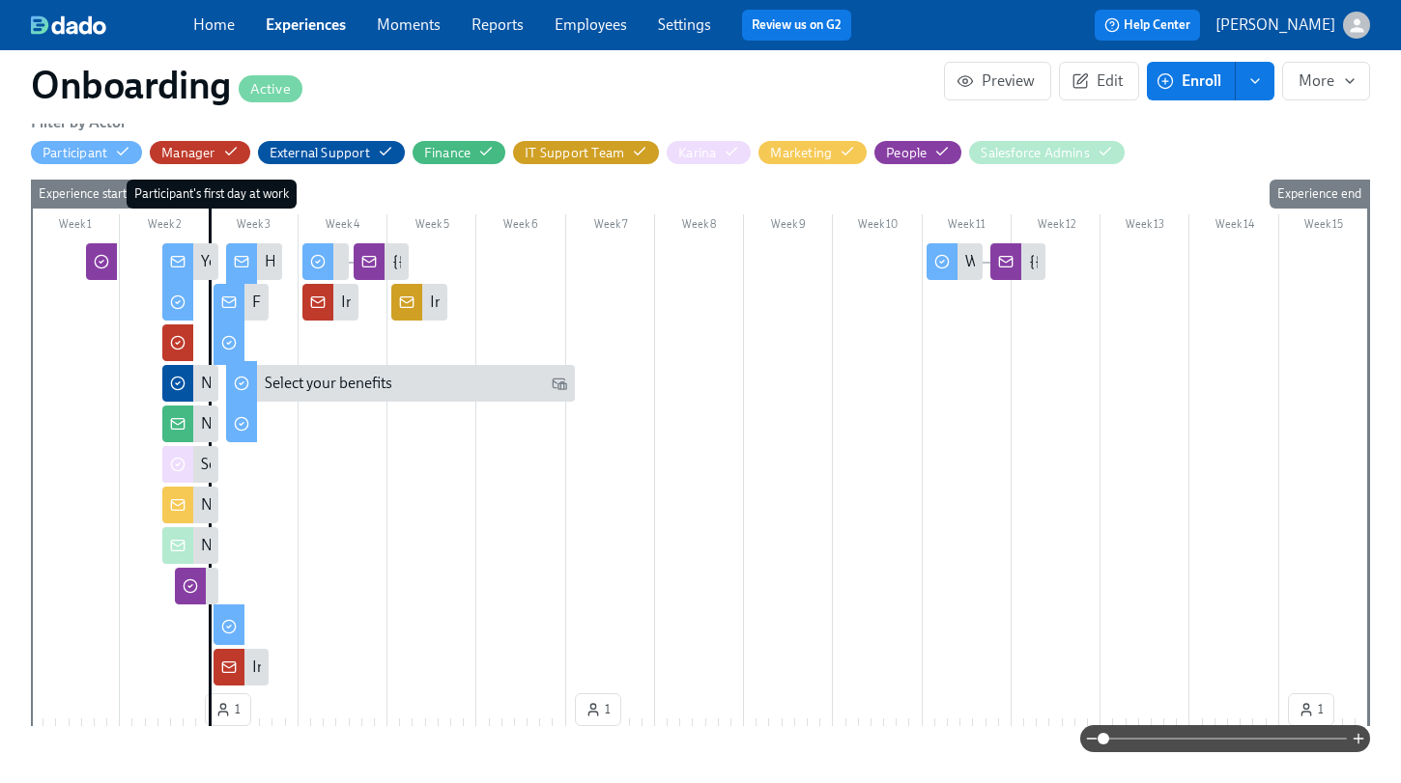
scroll to position [480, 0]
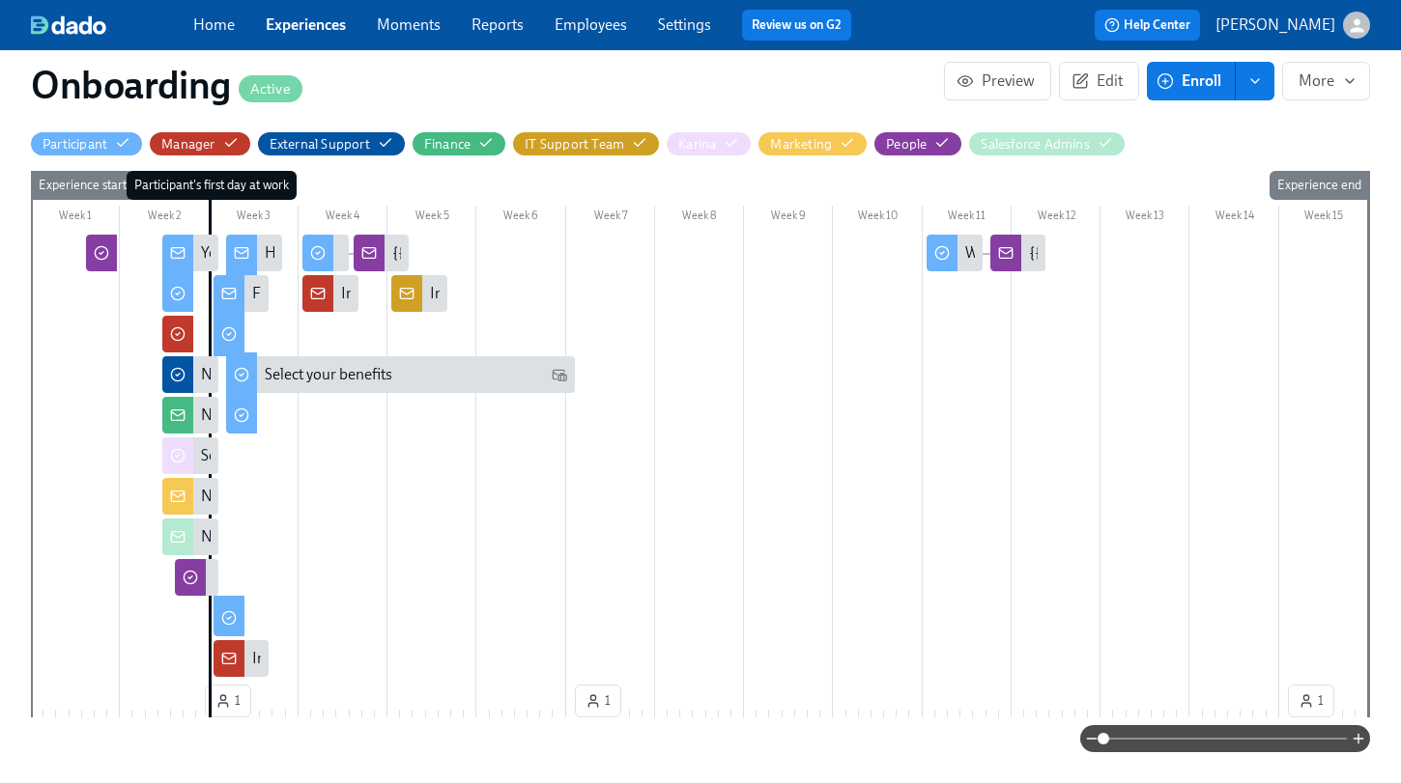
click at [1209, 737] on span at bounding box center [1224, 739] width 243 height 27
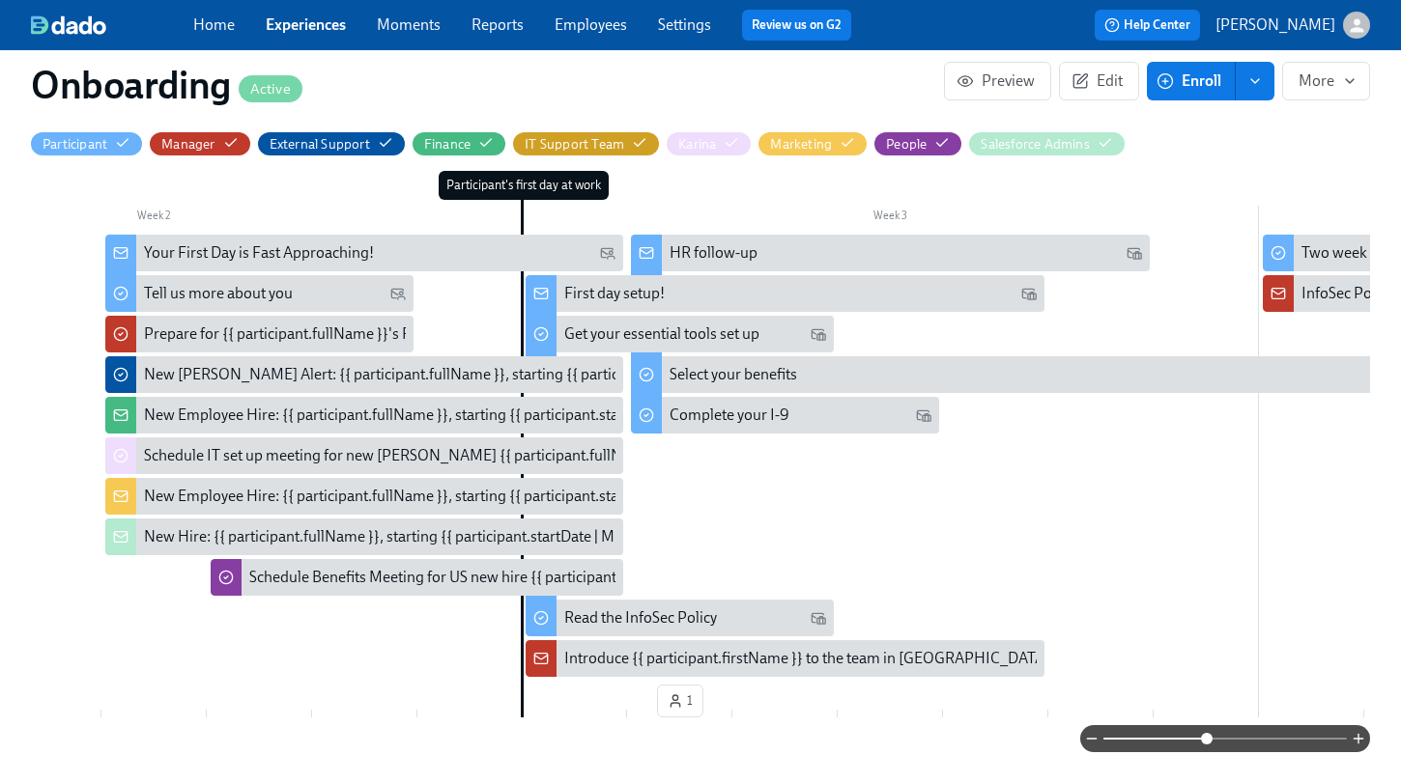
scroll to position [0, 992]
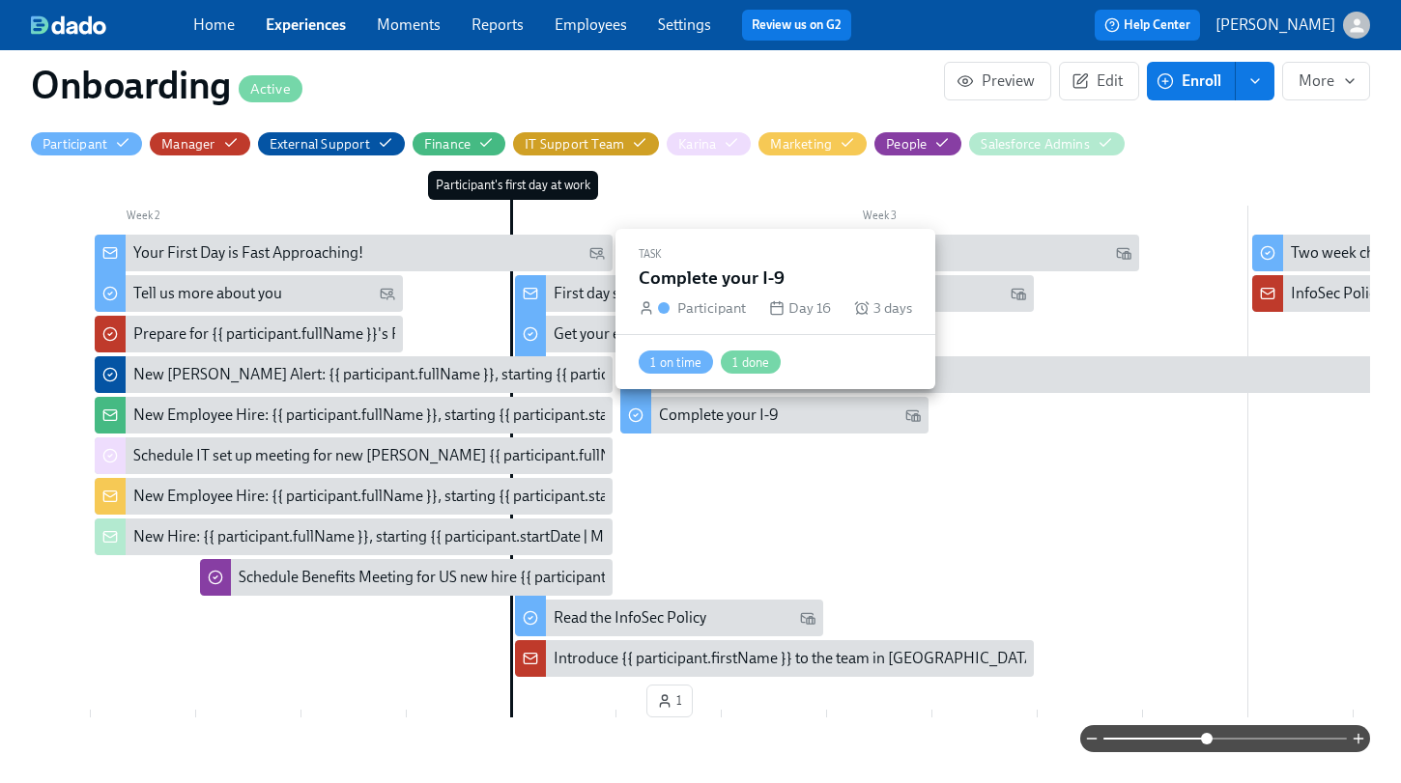
click at [778, 408] on div "Complete your I-9" at bounding box center [719, 415] width 120 height 21
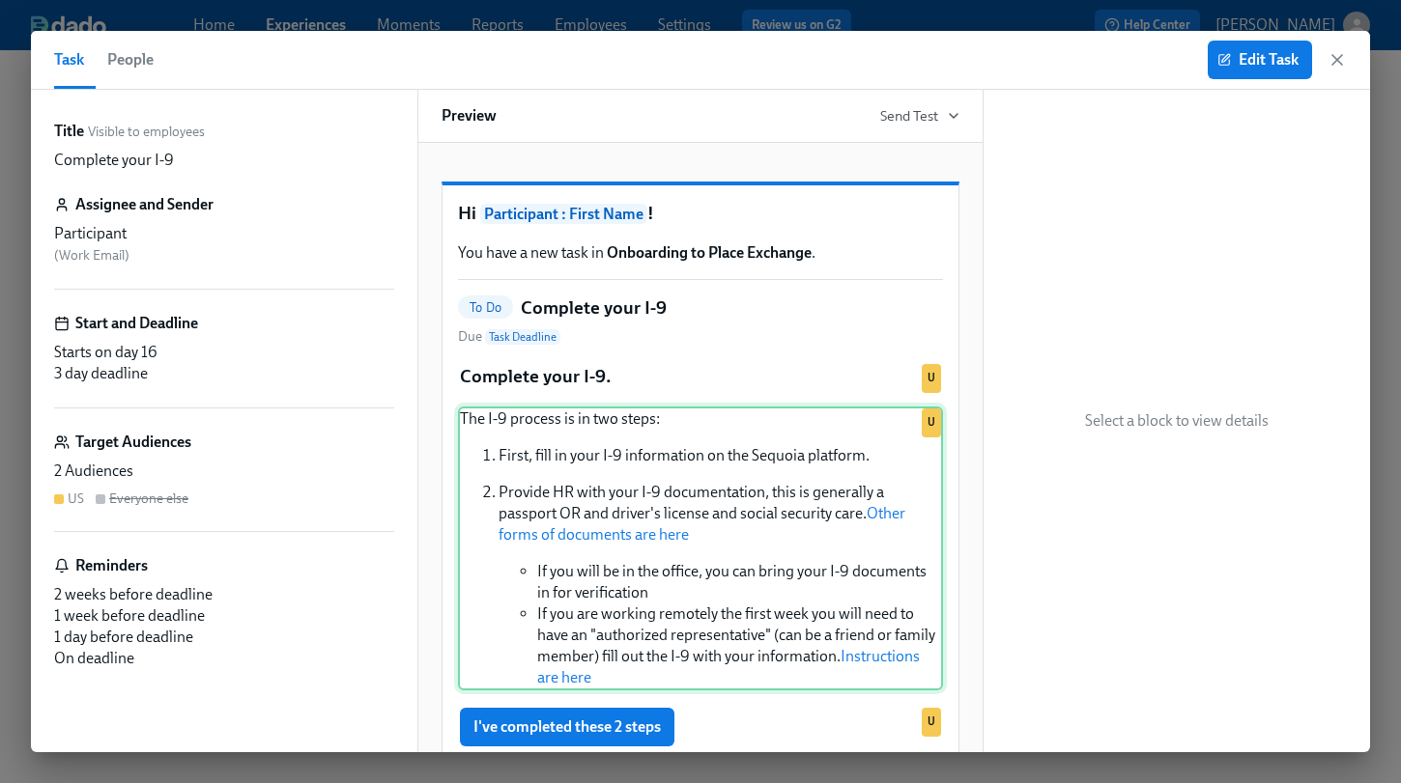
click at [703, 494] on div "The I-9 process is in two steps: First, fill in your I-9 information on the Seq…" at bounding box center [700, 549] width 485 height 284
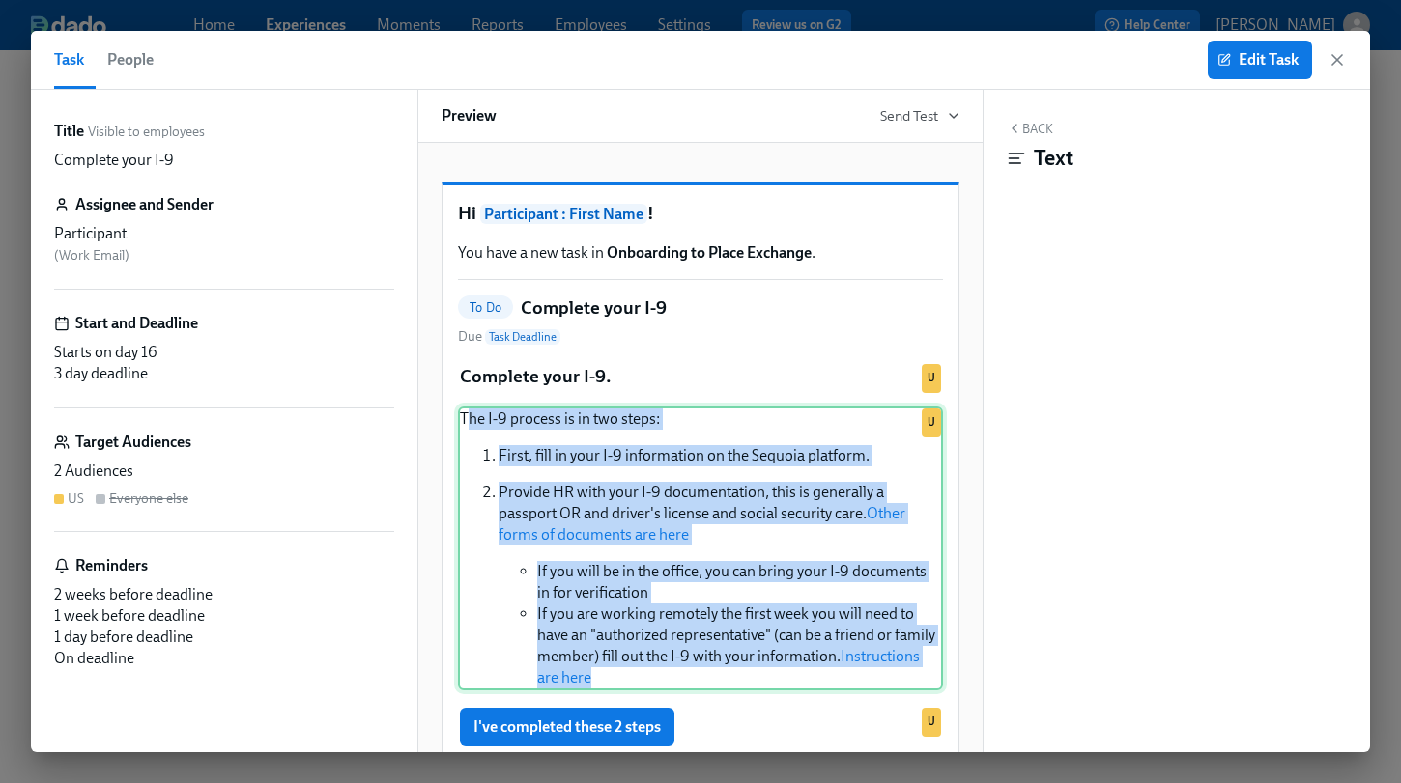
drag, startPoint x: 465, startPoint y: 438, endPoint x: 727, endPoint y: 708, distance: 377.1
click at [727, 691] on div "The I-9 process is in two steps: First, fill in your I-9 information on the Seq…" at bounding box center [700, 549] width 485 height 284
copy div "he I-9 process is in two steps: First, fill in your I-9 information on the Sequ…"
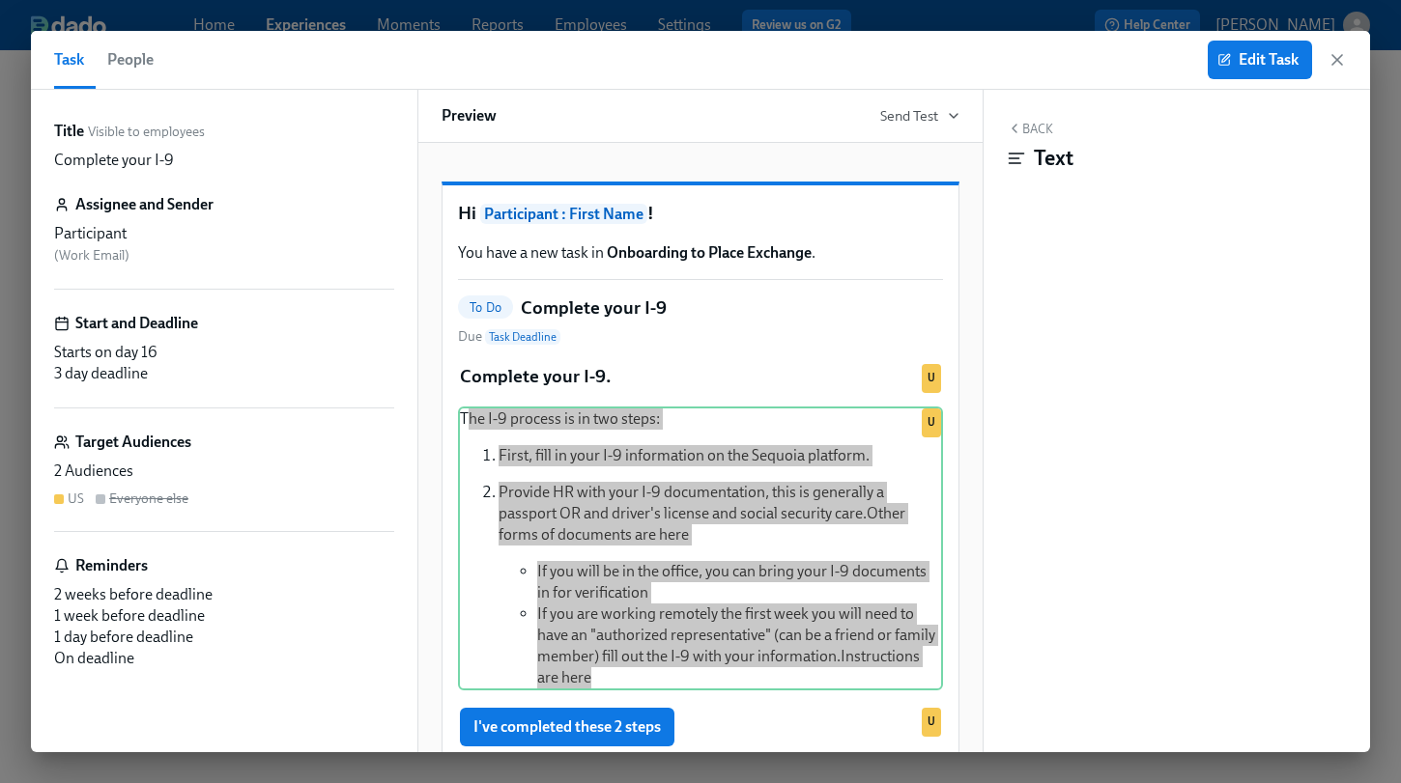
scroll to position [0, 3225]
